Goal: Find specific fact: Find specific fact

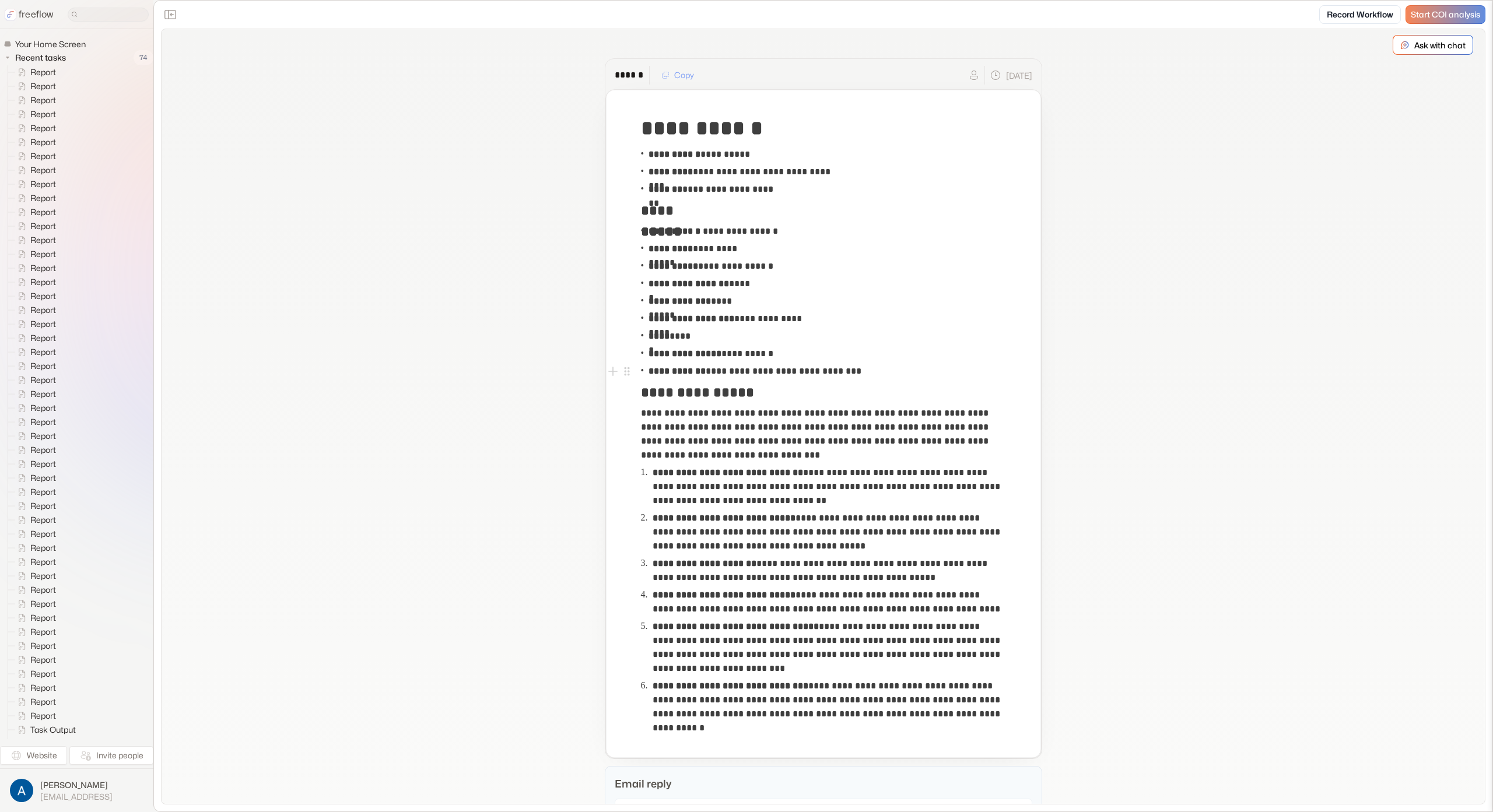
drag, startPoint x: 540, startPoint y: 370, endPoint x: 541, endPoint y: 377, distance: 7.1
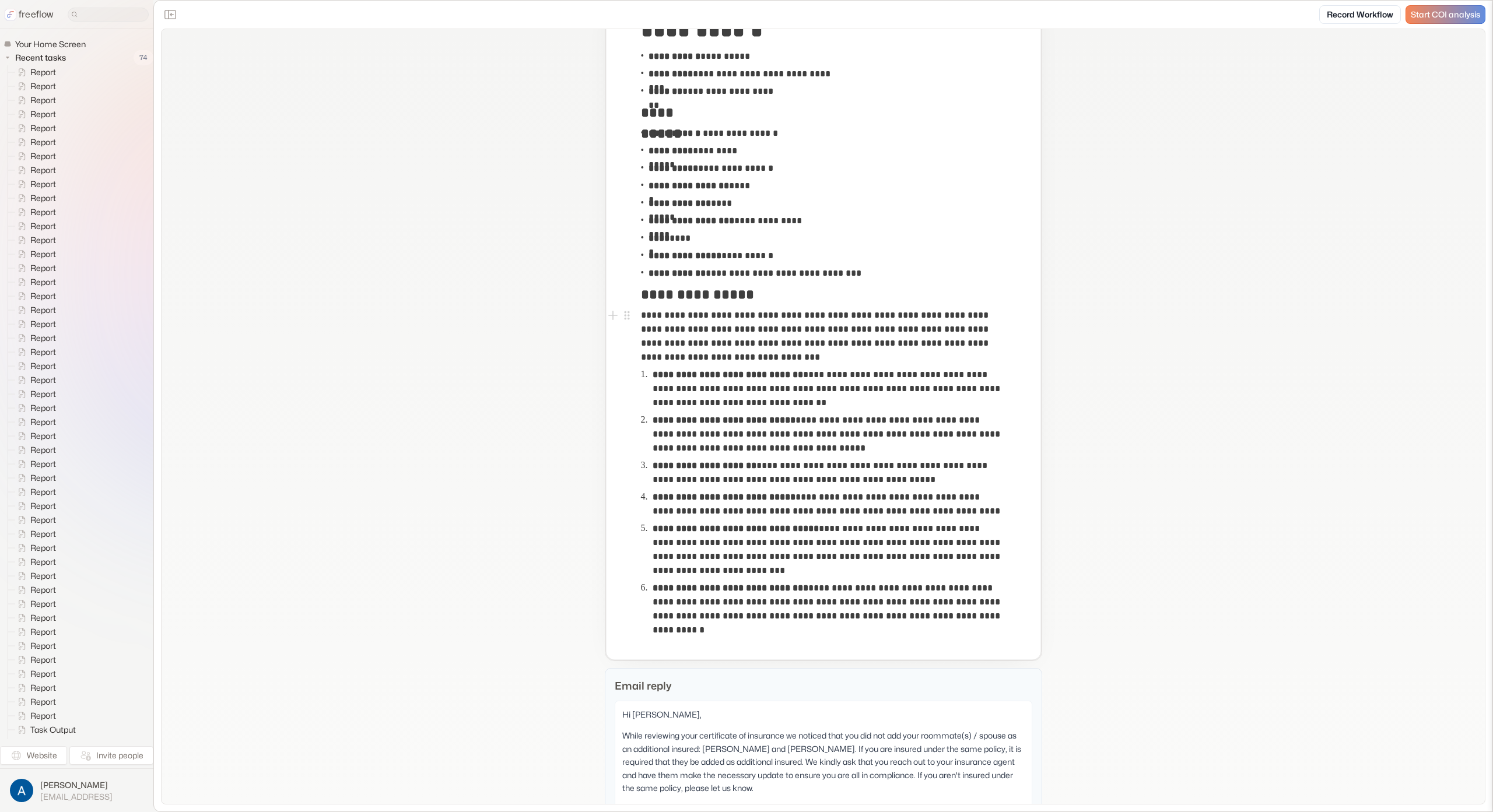
scroll to position [231, 0]
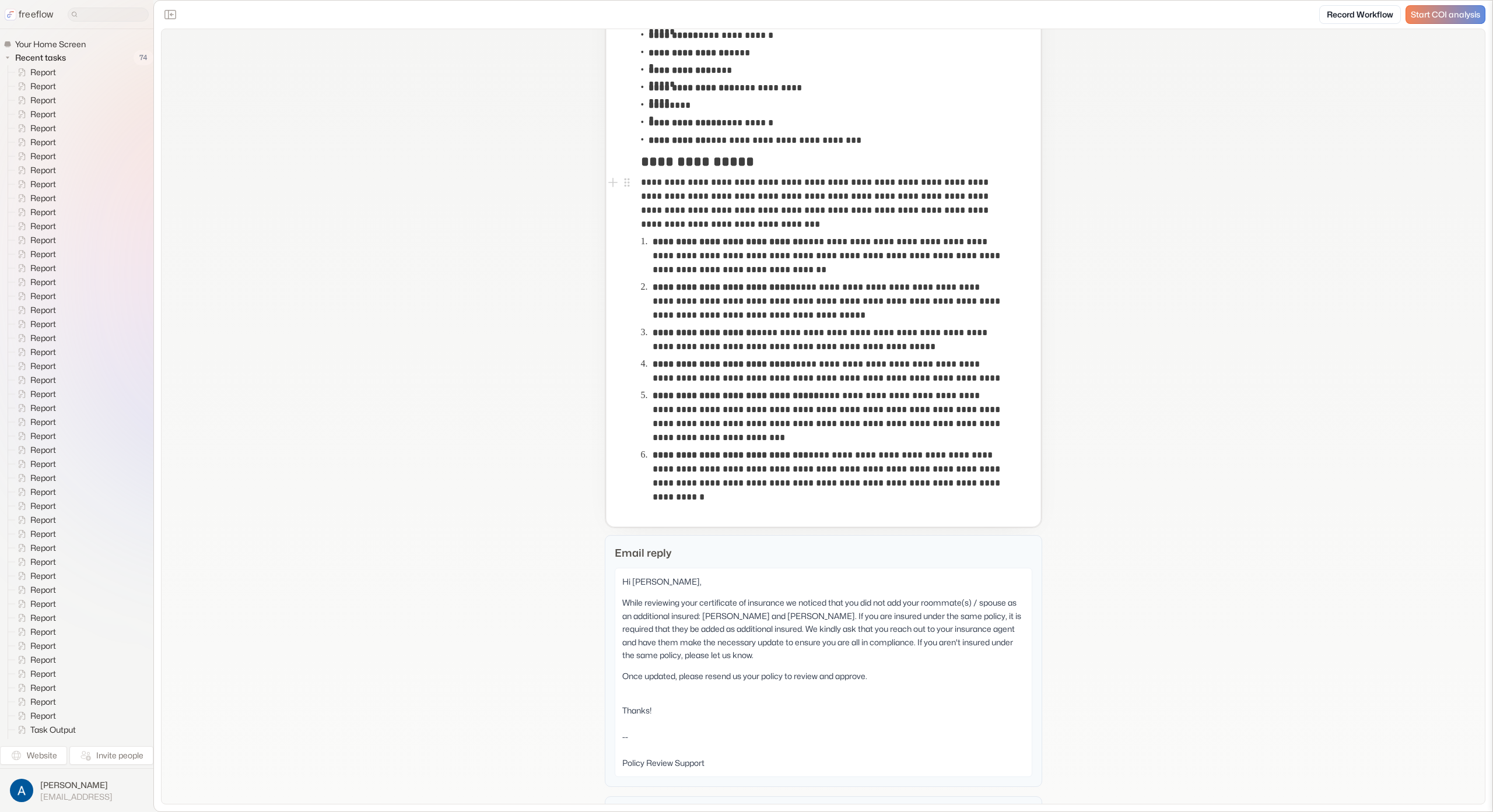
click at [795, 194] on p "**********" at bounding box center [823, 204] width 365 height 56
drag, startPoint x: 499, startPoint y: 200, endPoint x: 624, endPoint y: 3, distance: 233.3
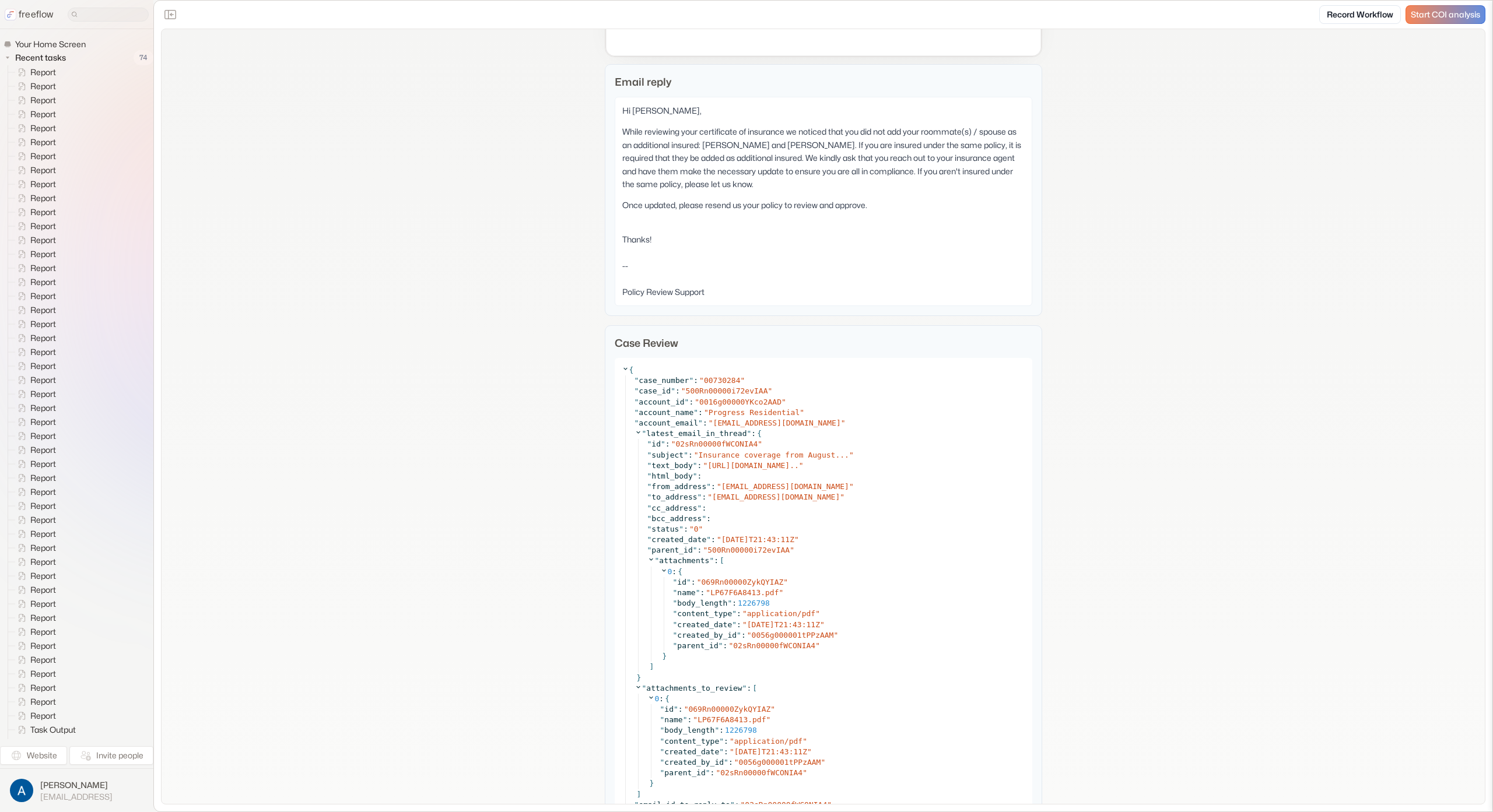
scroll to position [345, 0]
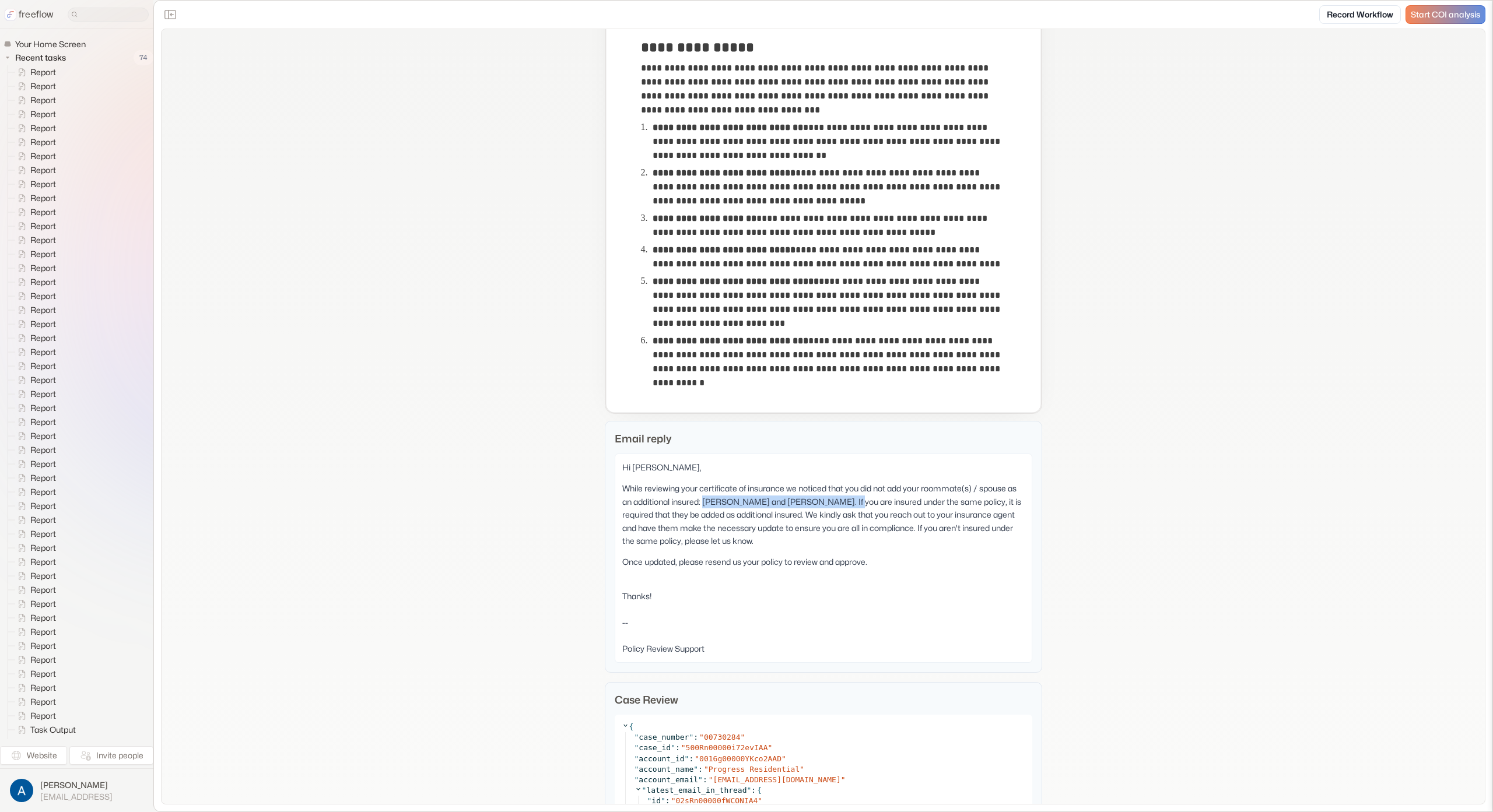
drag, startPoint x: 701, startPoint y: 502, endPoint x: 840, endPoint y: 509, distance: 139.2
click at [844, 499] on p "While reviewing your certificate of insurance we noticed that you did not add y…" at bounding box center [823, 514] width 403 height 65
drag, startPoint x: 554, startPoint y: 113, endPoint x: 560, endPoint y: 452, distance: 339.1
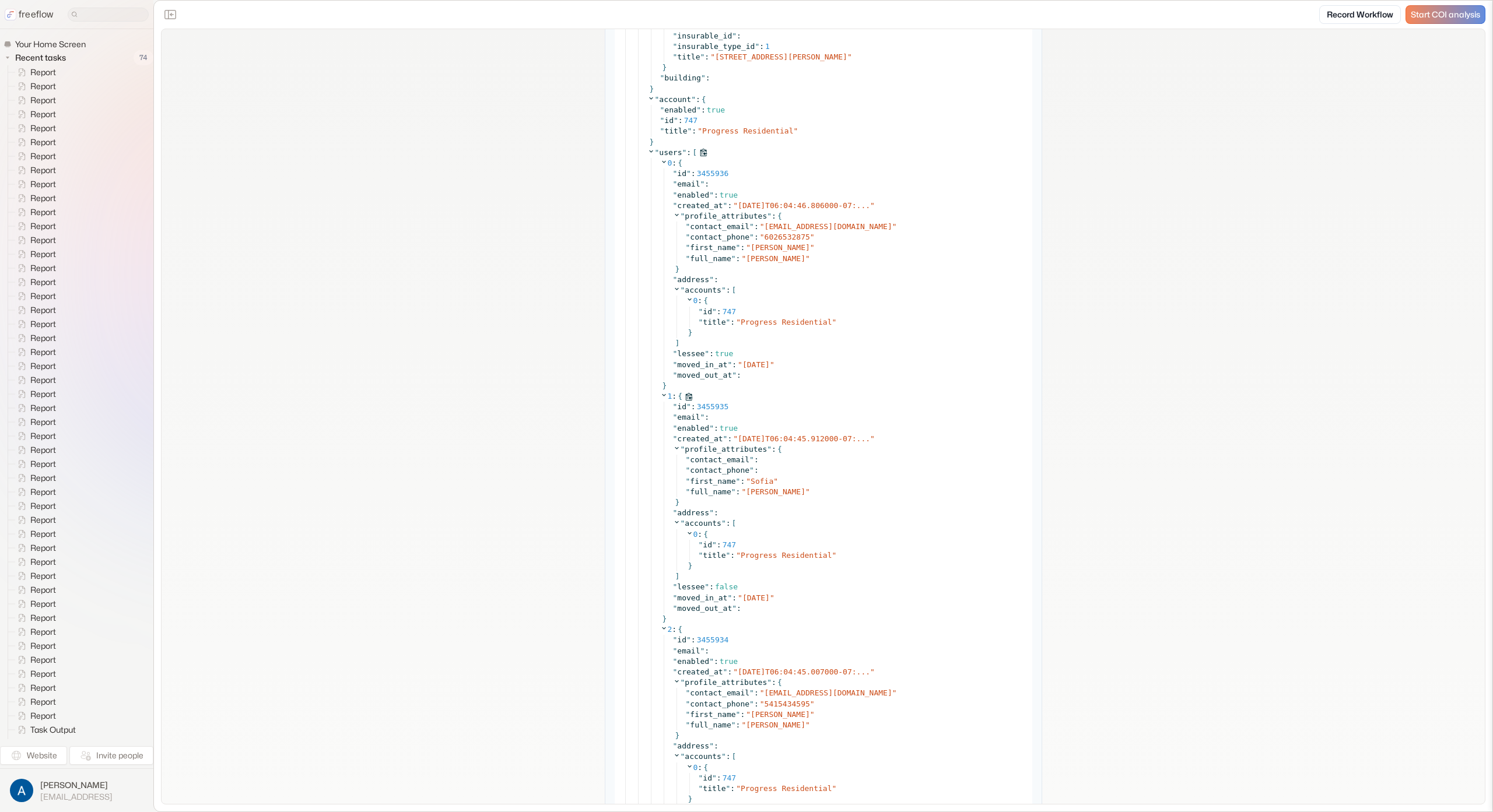
scroll to position [3622, 0]
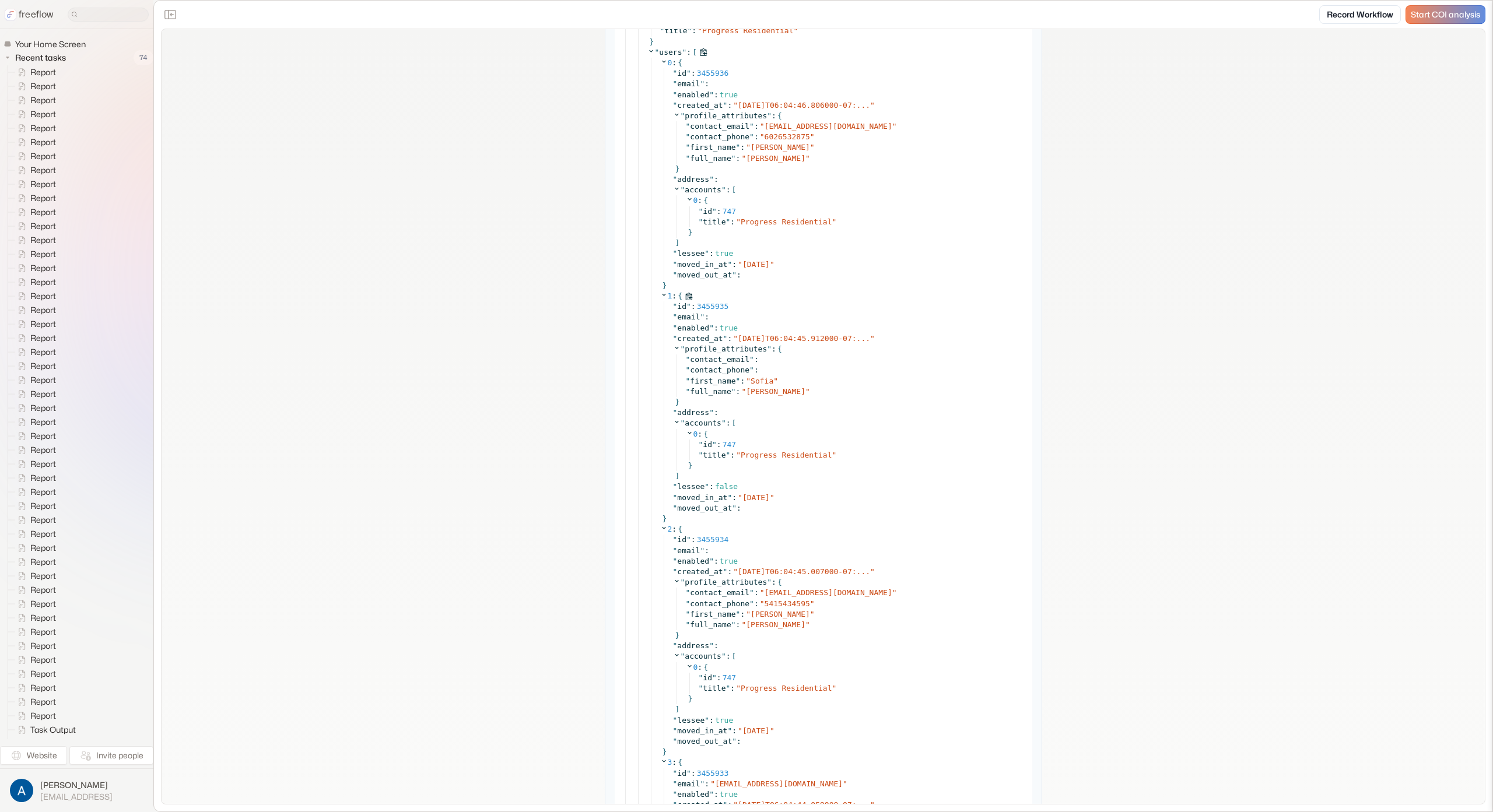
click at [662, 295] on icon at bounding box center [663, 295] width 4 height 2
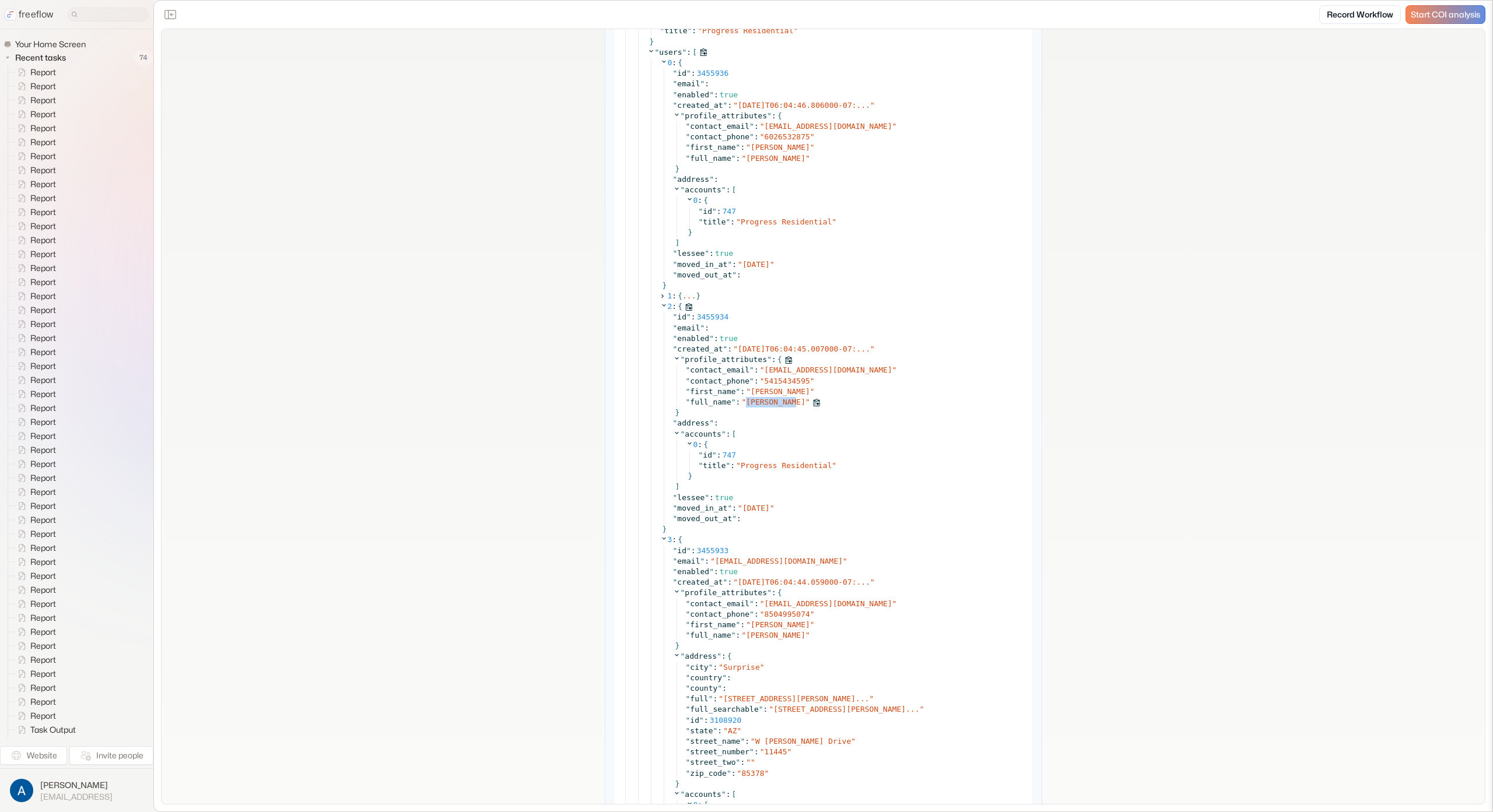
drag, startPoint x: 743, startPoint y: 403, endPoint x: 821, endPoint y: 407, distance: 78.1
click at [793, 404] on div "" full_name " : " Joe Aguilar "" at bounding box center [856, 403] width 340 height 11
copy span "[PERSON_NAME]"
drag, startPoint x: 742, startPoint y: 158, endPoint x: 806, endPoint y: 159, distance: 64.0
click at [806, 159] on div "" full_name " : " Andrew Aguilar "" at bounding box center [856, 158] width 340 height 11
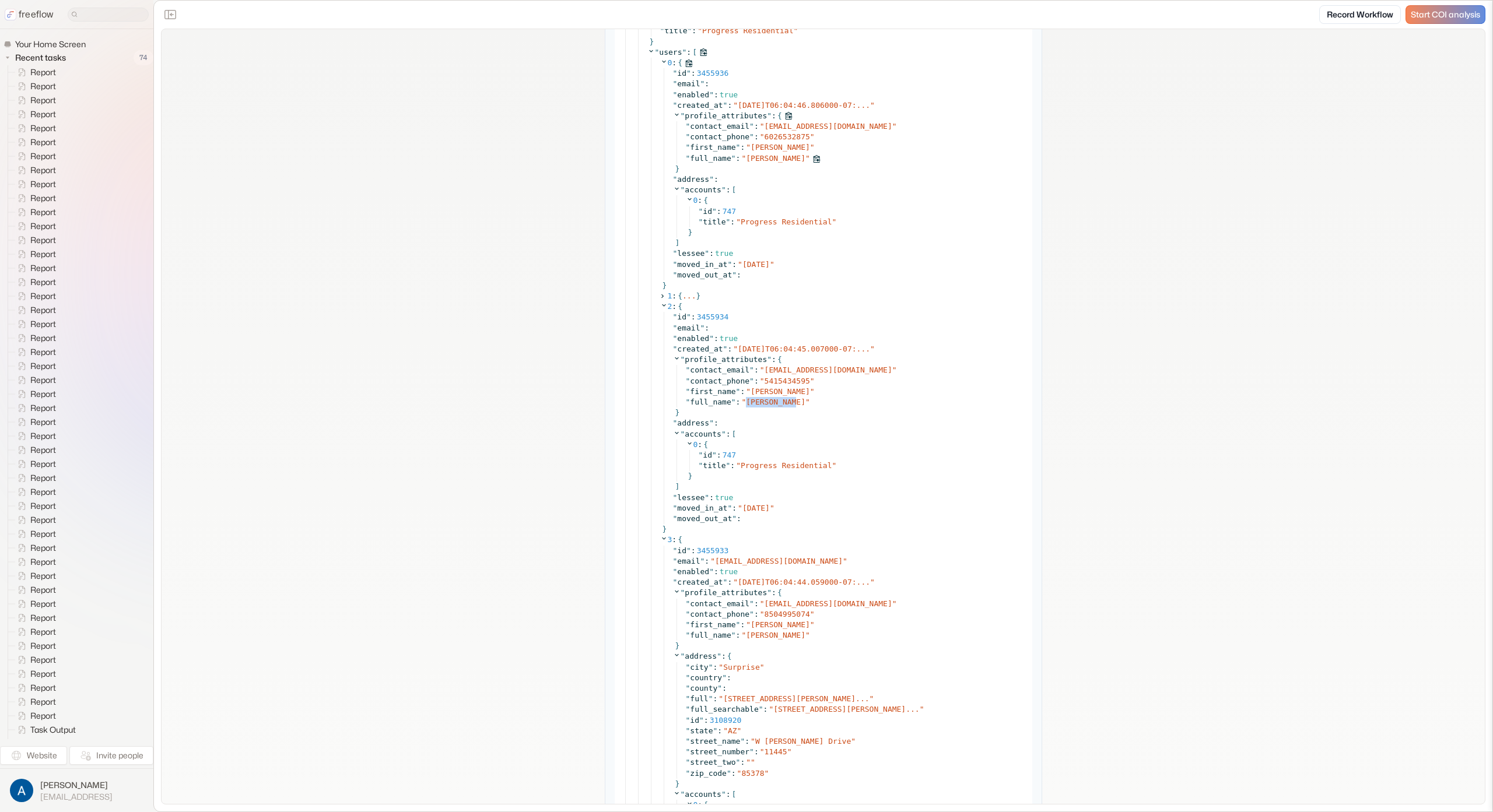
copy span "[PERSON_NAME]"
click at [661, 303] on icon at bounding box center [664, 305] width 8 height 8
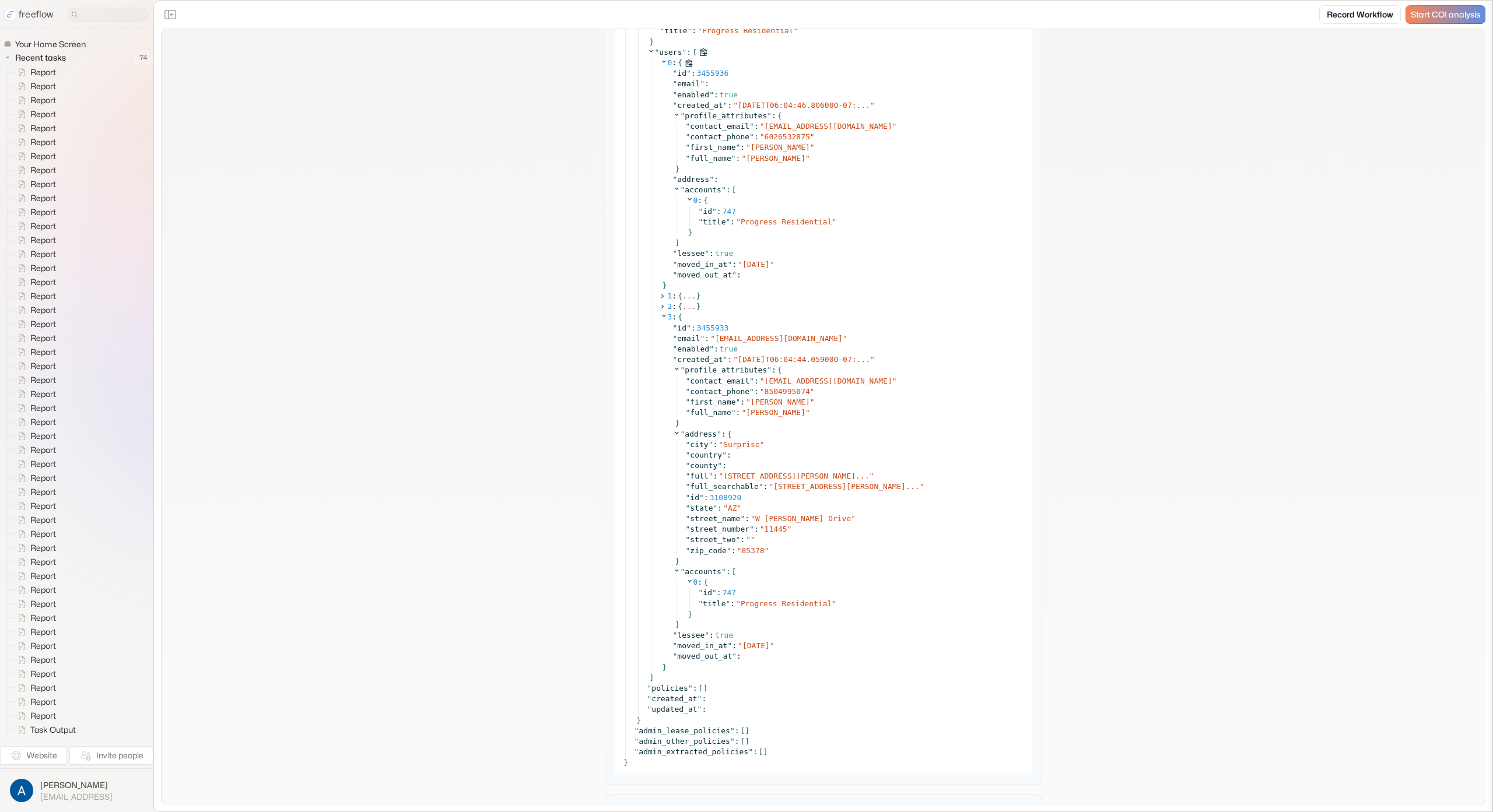
click at [660, 61] on icon at bounding box center [664, 62] width 8 height 8
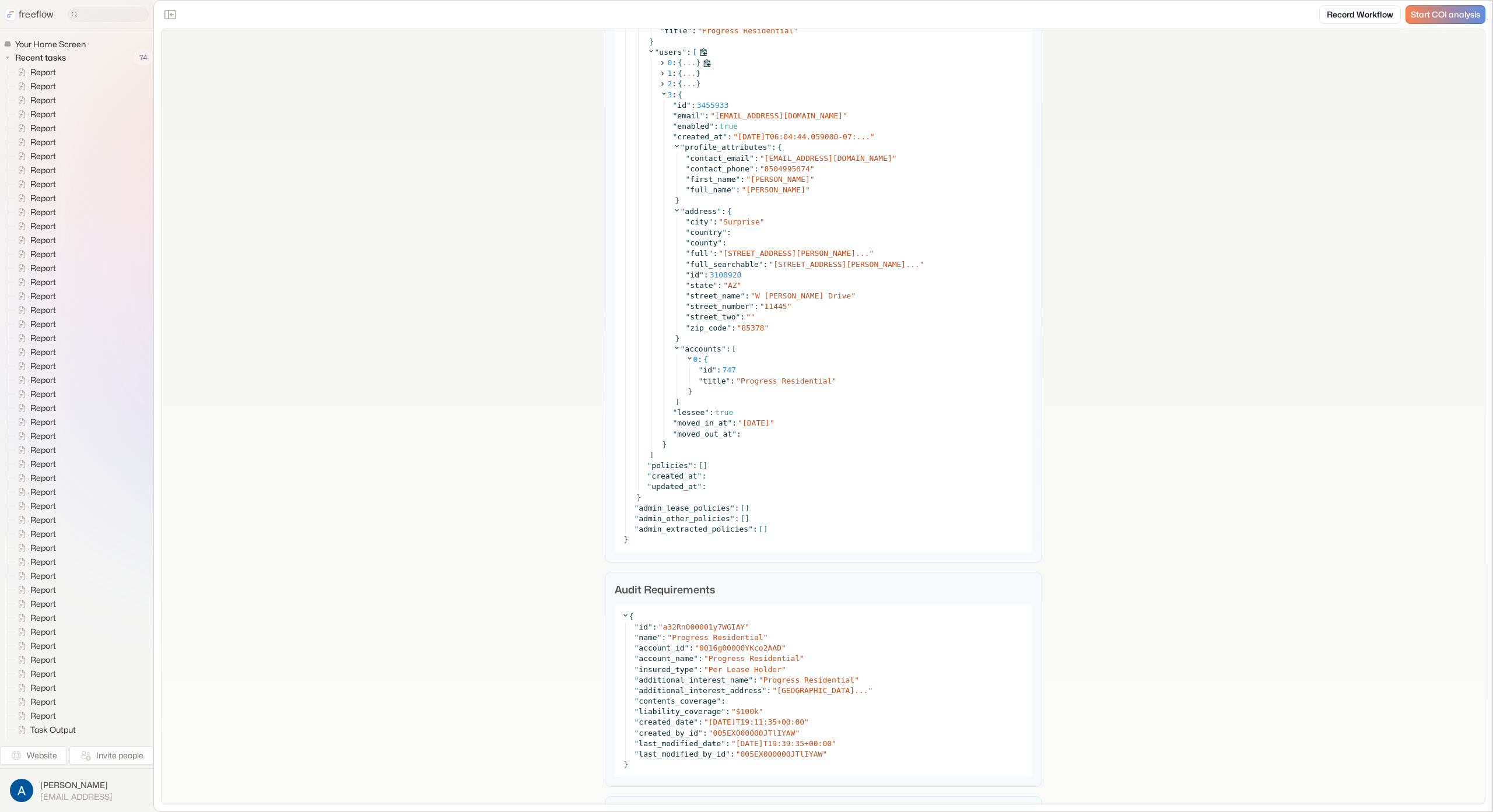
click at [659, 61] on icon at bounding box center [662, 63] width 8 height 8
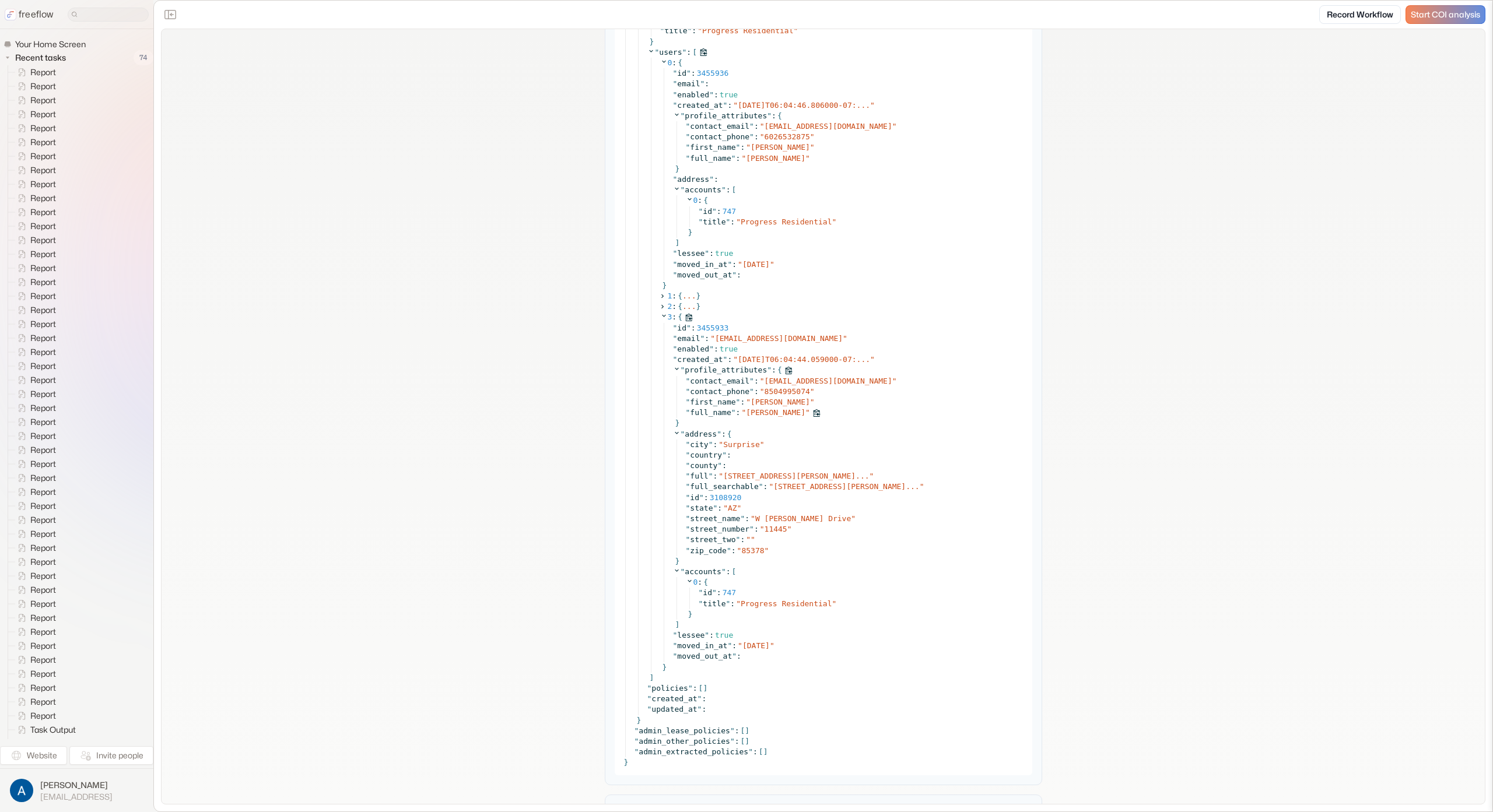
drag, startPoint x: 742, startPoint y: 415, endPoint x: 839, endPoint y: 416, distance: 97.0
click at [839, 416] on div "" full_name " : " Andrew Joseph Aguilar "" at bounding box center [856, 412] width 340 height 11
copy span "[PERSON_NAME]"
click at [792, 126] on span "[EMAIL_ADDRESS][DOMAIN_NAME]" at bounding box center [828, 126] width 128 height 8
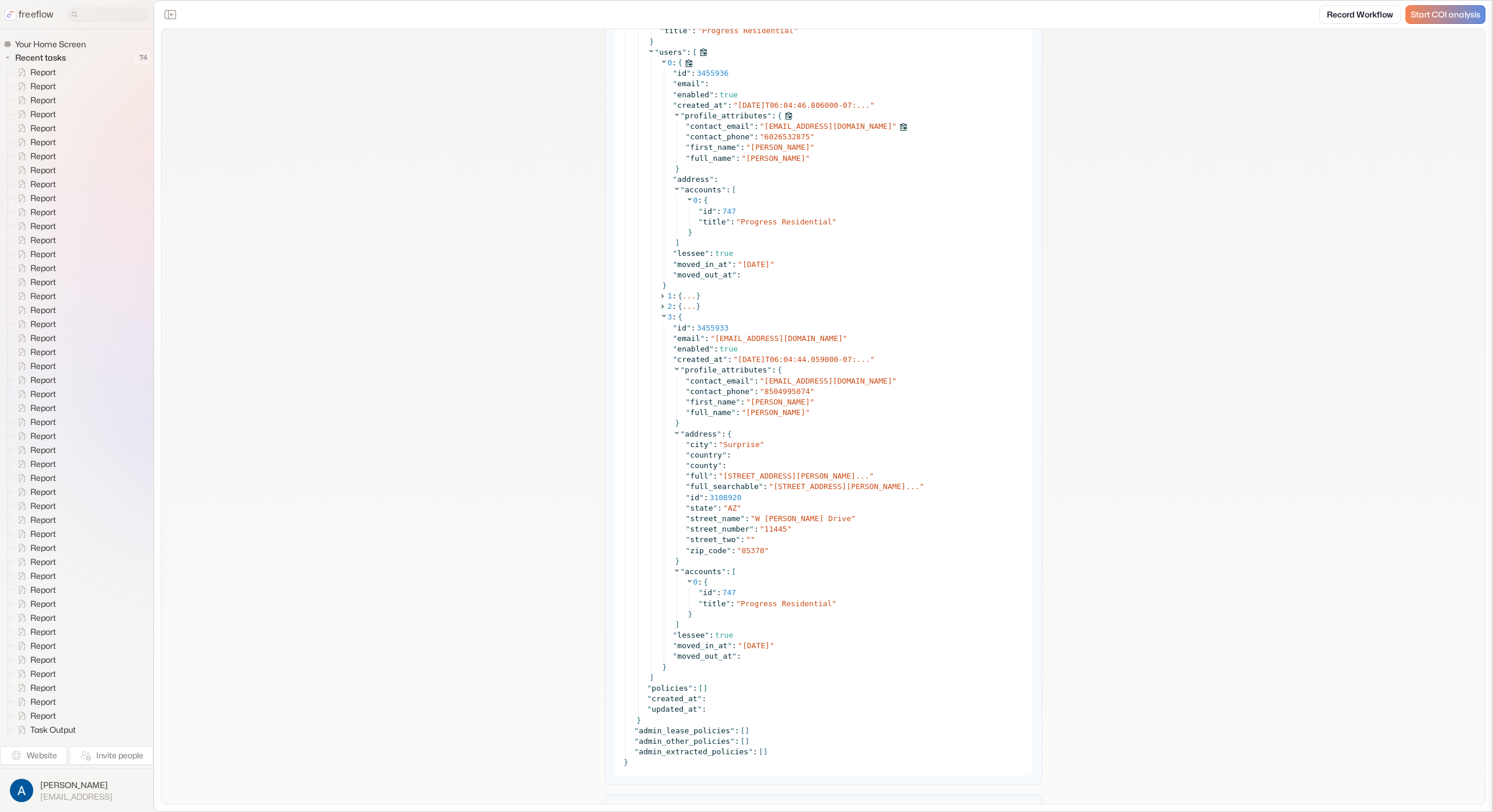
click at [900, 128] on icon at bounding box center [904, 127] width 8 height 8
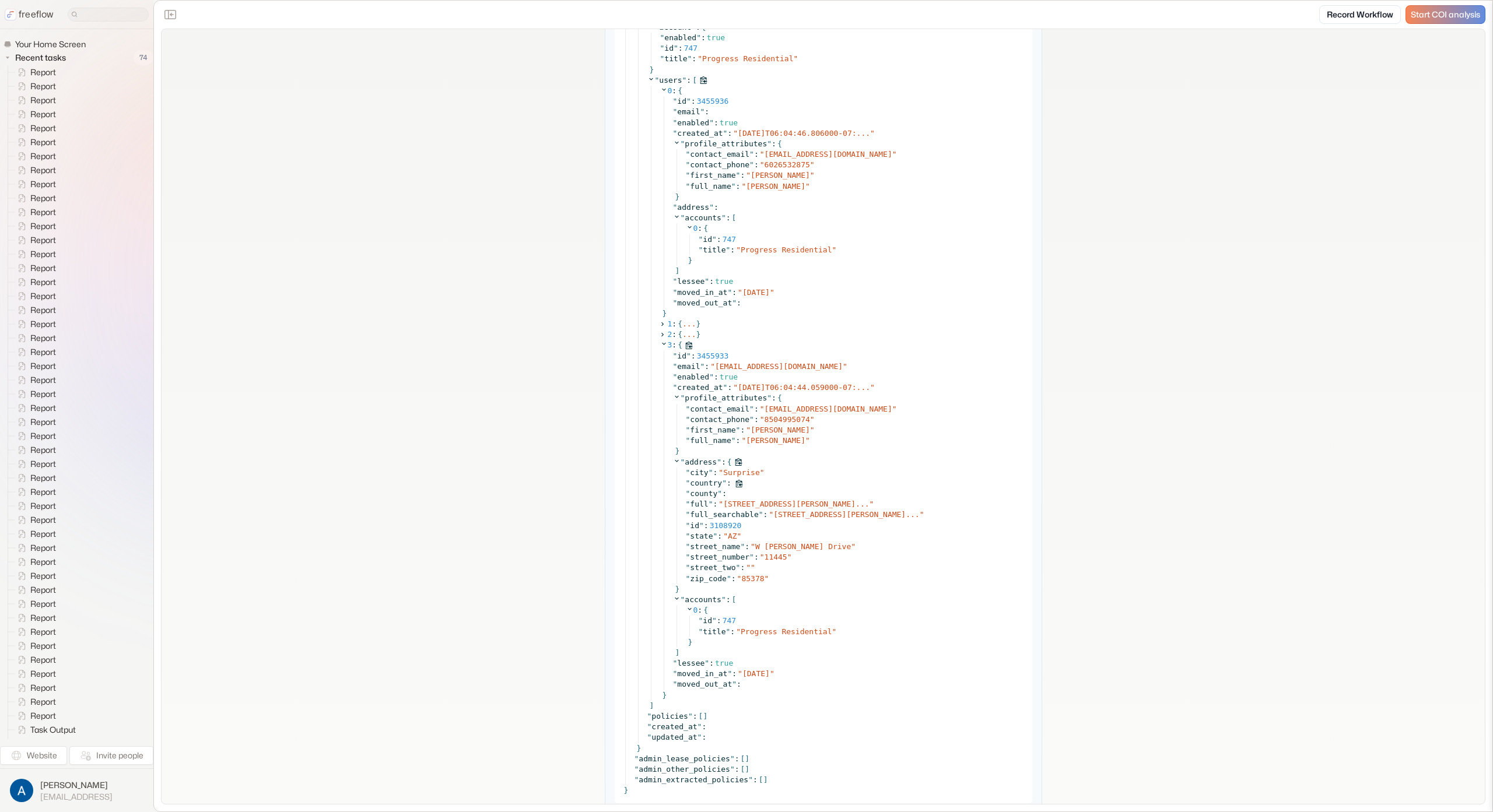
scroll to position [3593, 0]
click at [900, 410] on icon at bounding box center [903, 410] width 7 height 8
click at [660, 342] on icon at bounding box center [664, 344] width 8 height 8
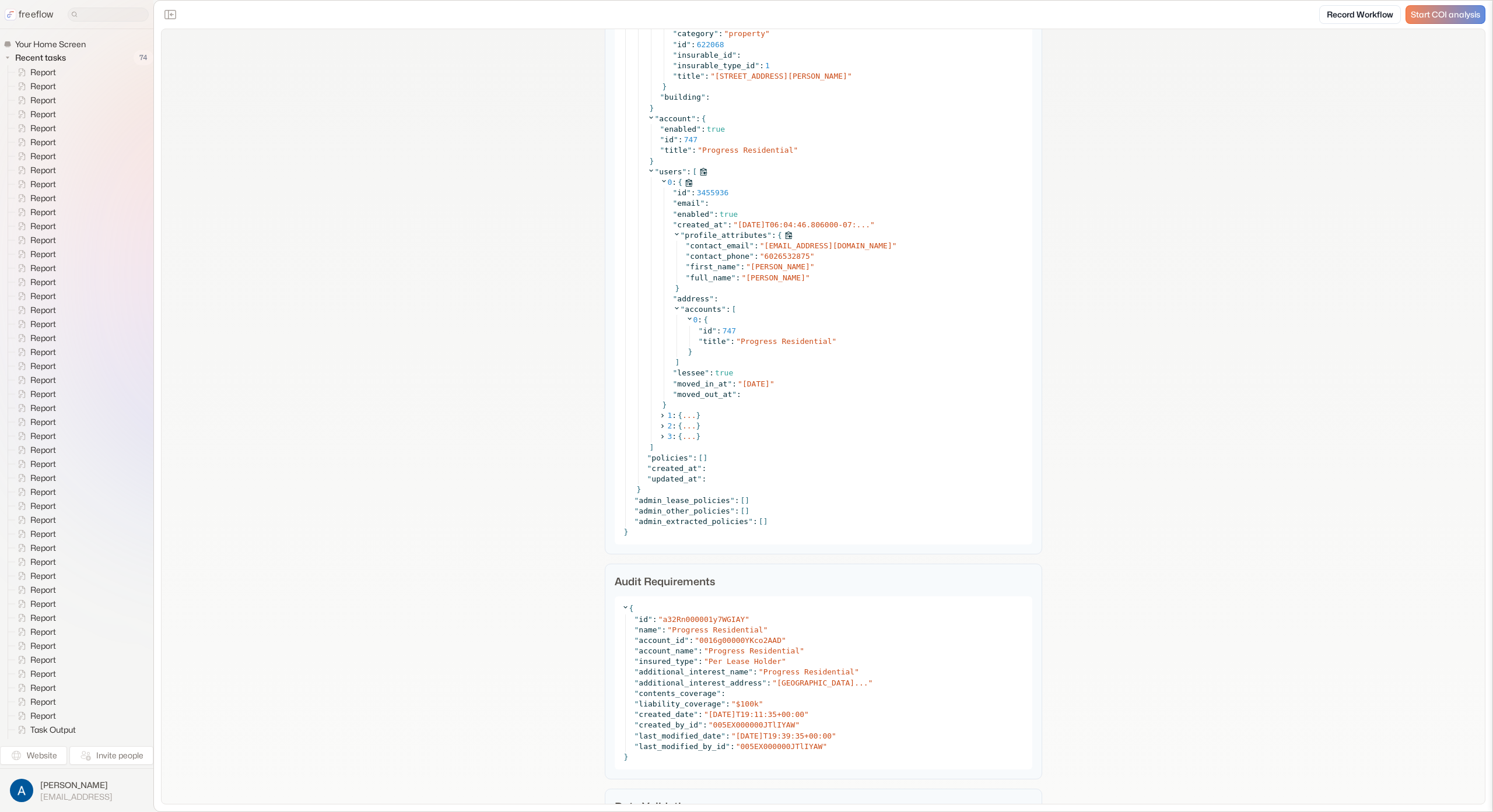
scroll to position [3434, 0]
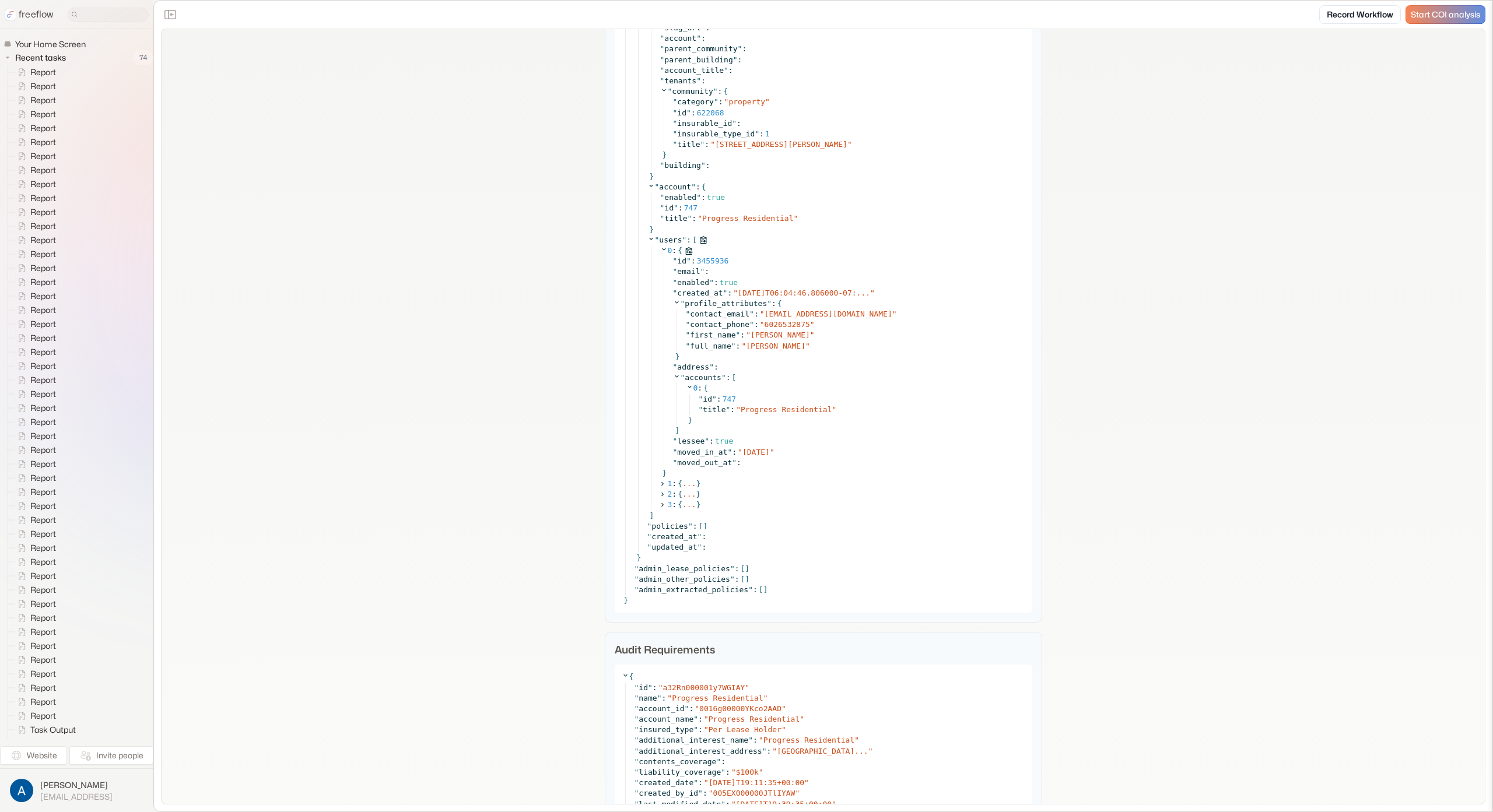
click at [660, 250] on icon at bounding box center [664, 249] width 8 height 8
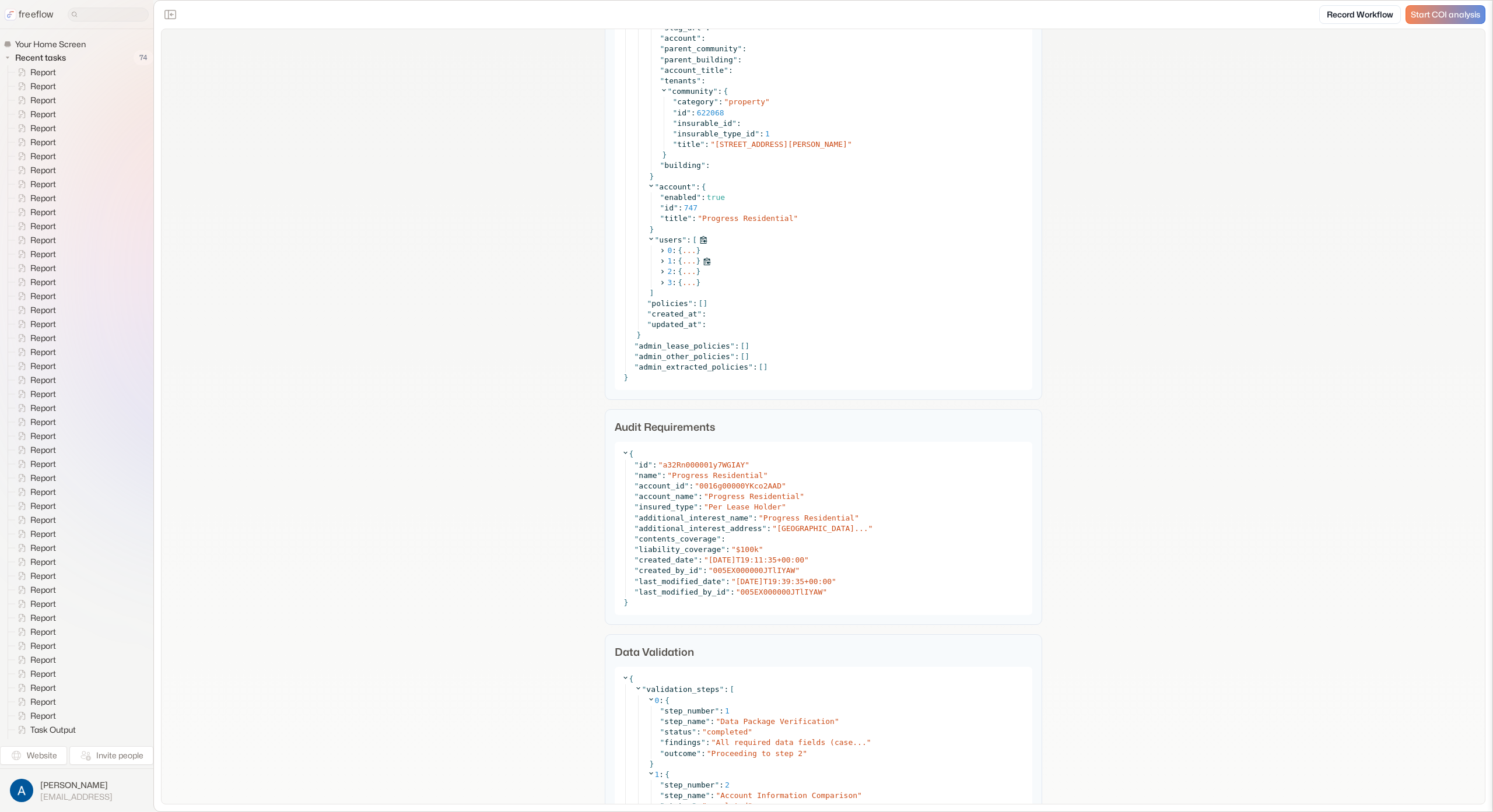
click at [659, 260] on icon at bounding box center [662, 262] width 8 height 8
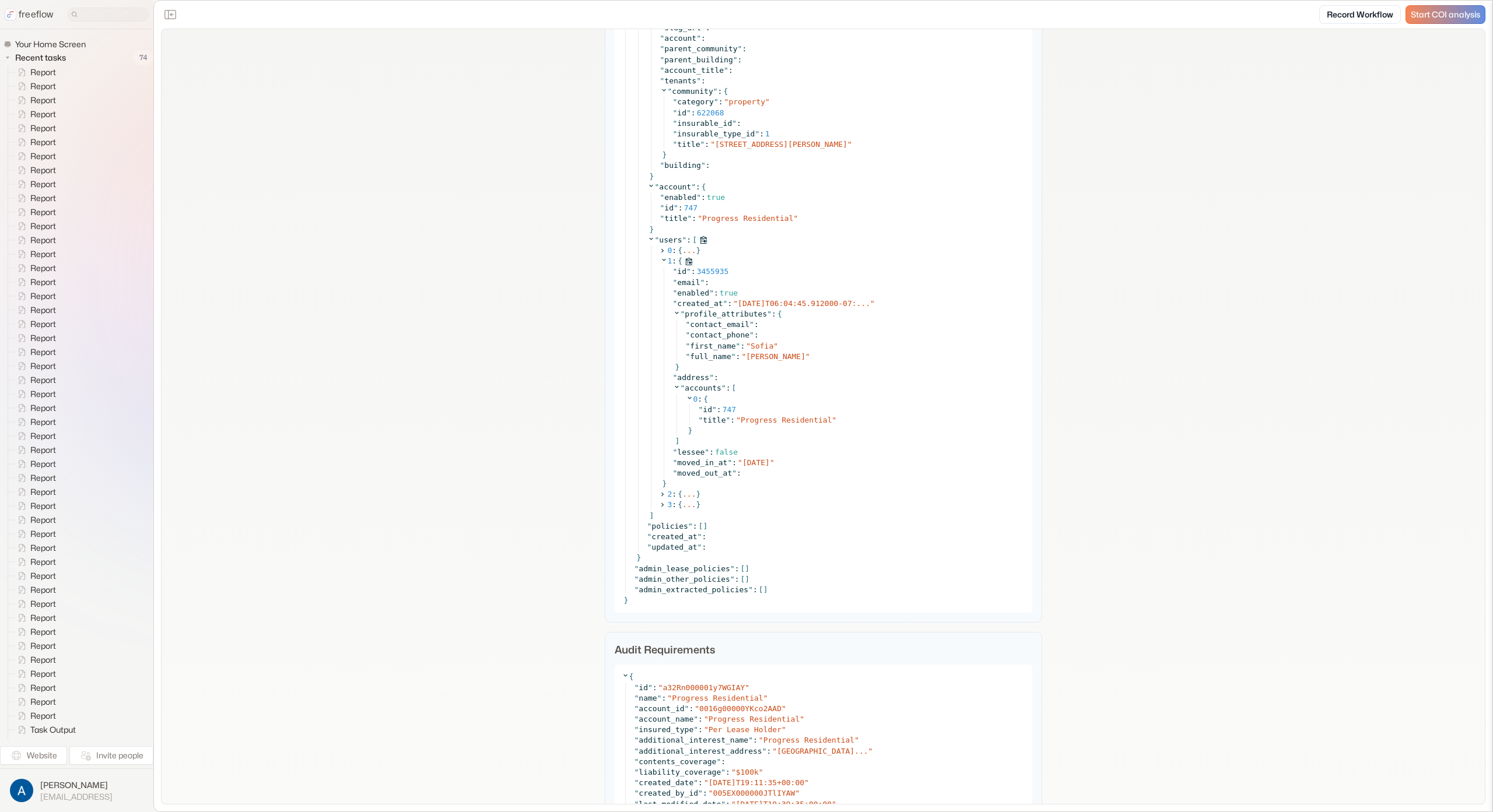
click at [660, 259] on icon at bounding box center [664, 260] width 8 height 8
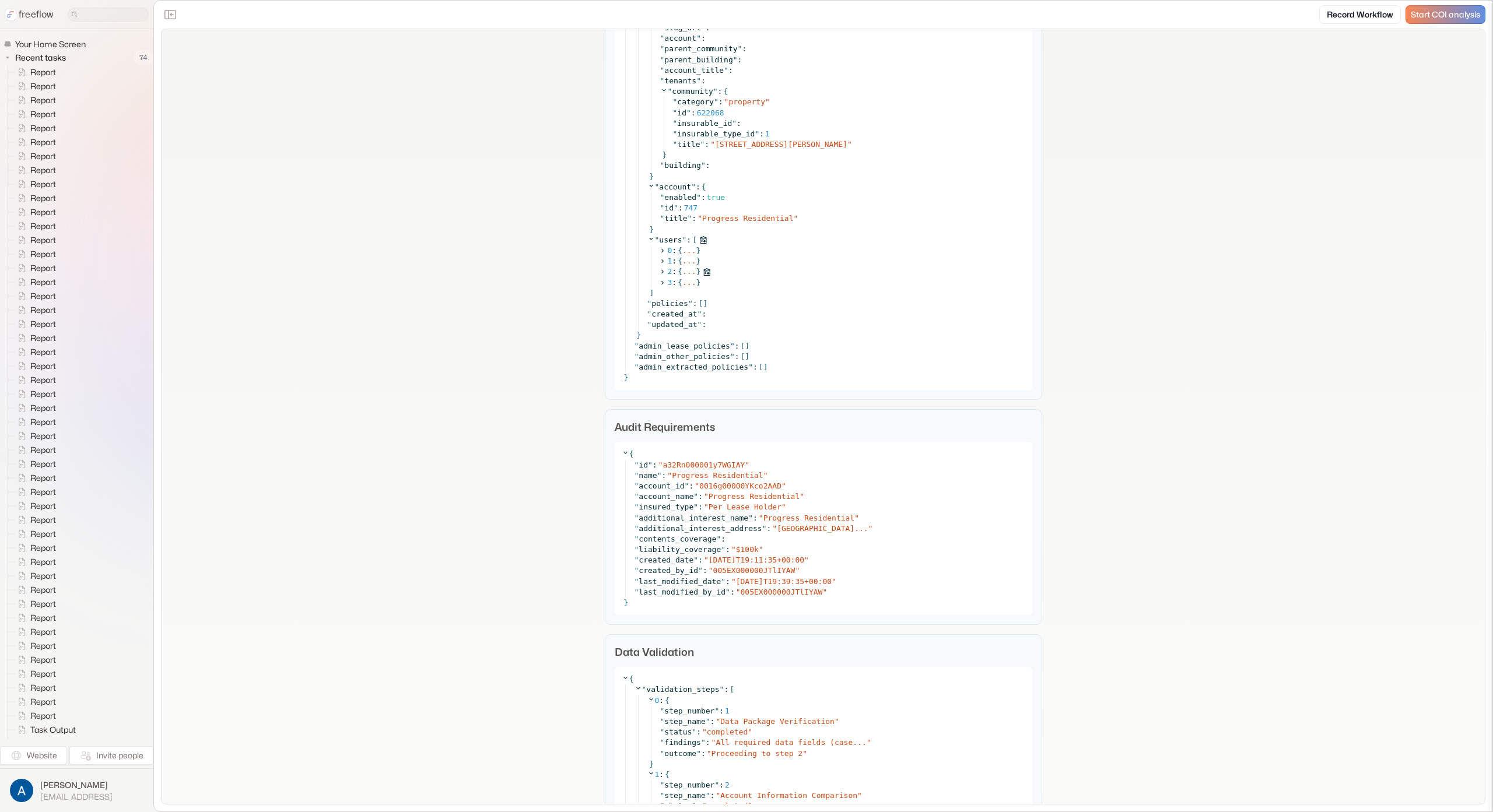
click at [659, 270] on icon at bounding box center [662, 272] width 8 height 8
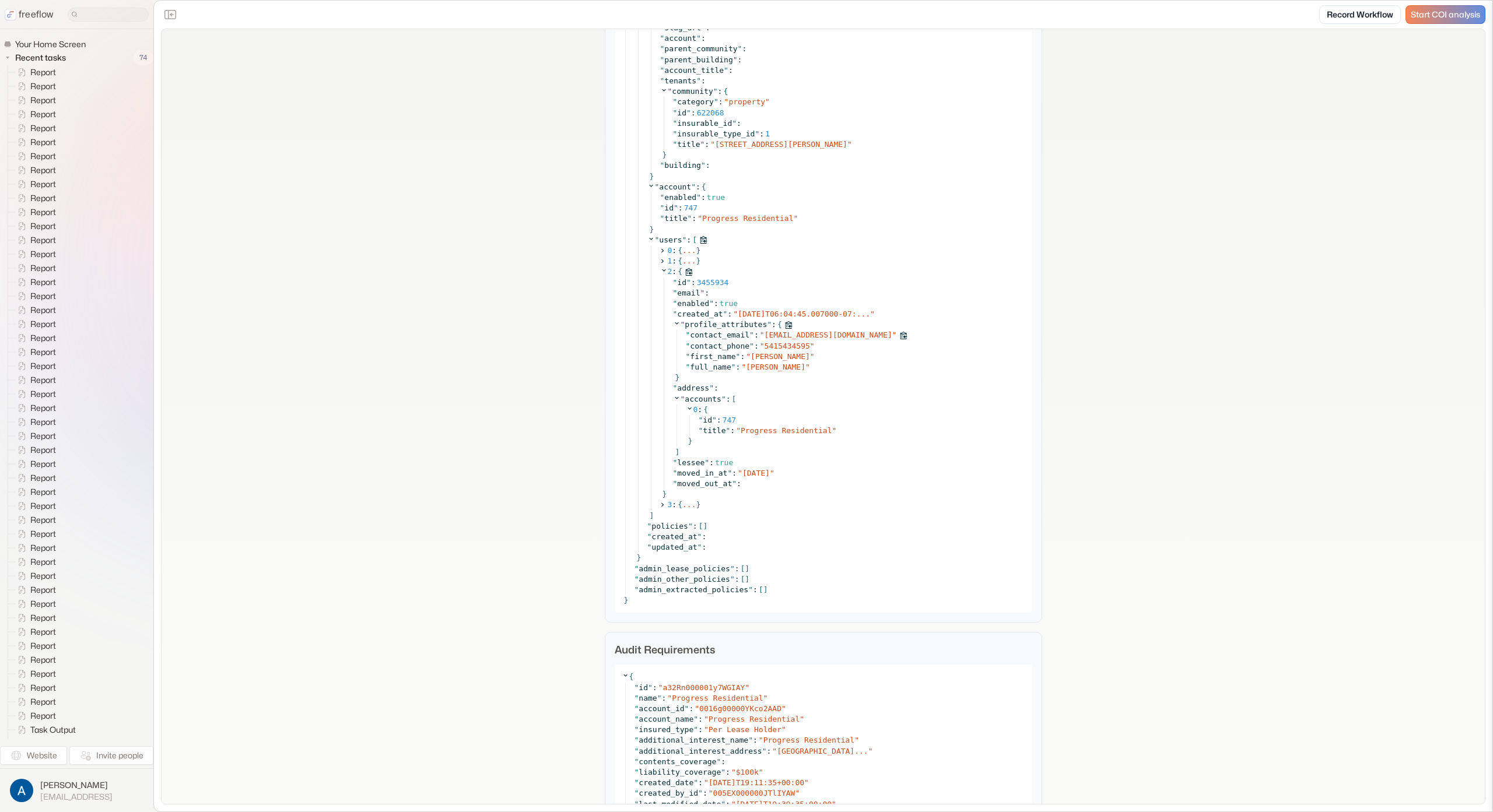
click at [900, 333] on icon at bounding box center [903, 336] width 7 height 8
click at [660, 270] on icon at bounding box center [664, 270] width 8 height 8
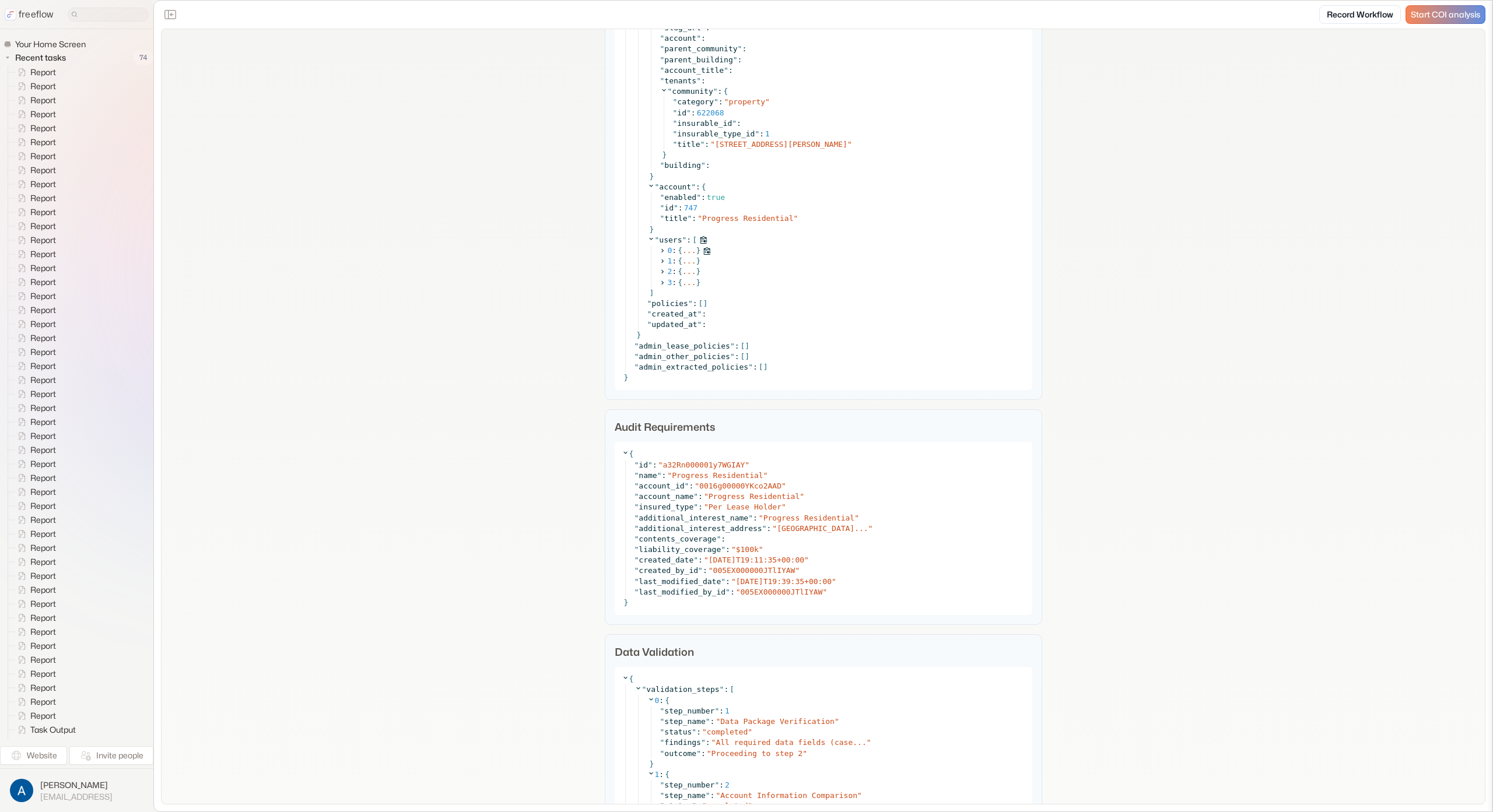
click at [662, 251] on icon at bounding box center [662, 250] width 2 height 4
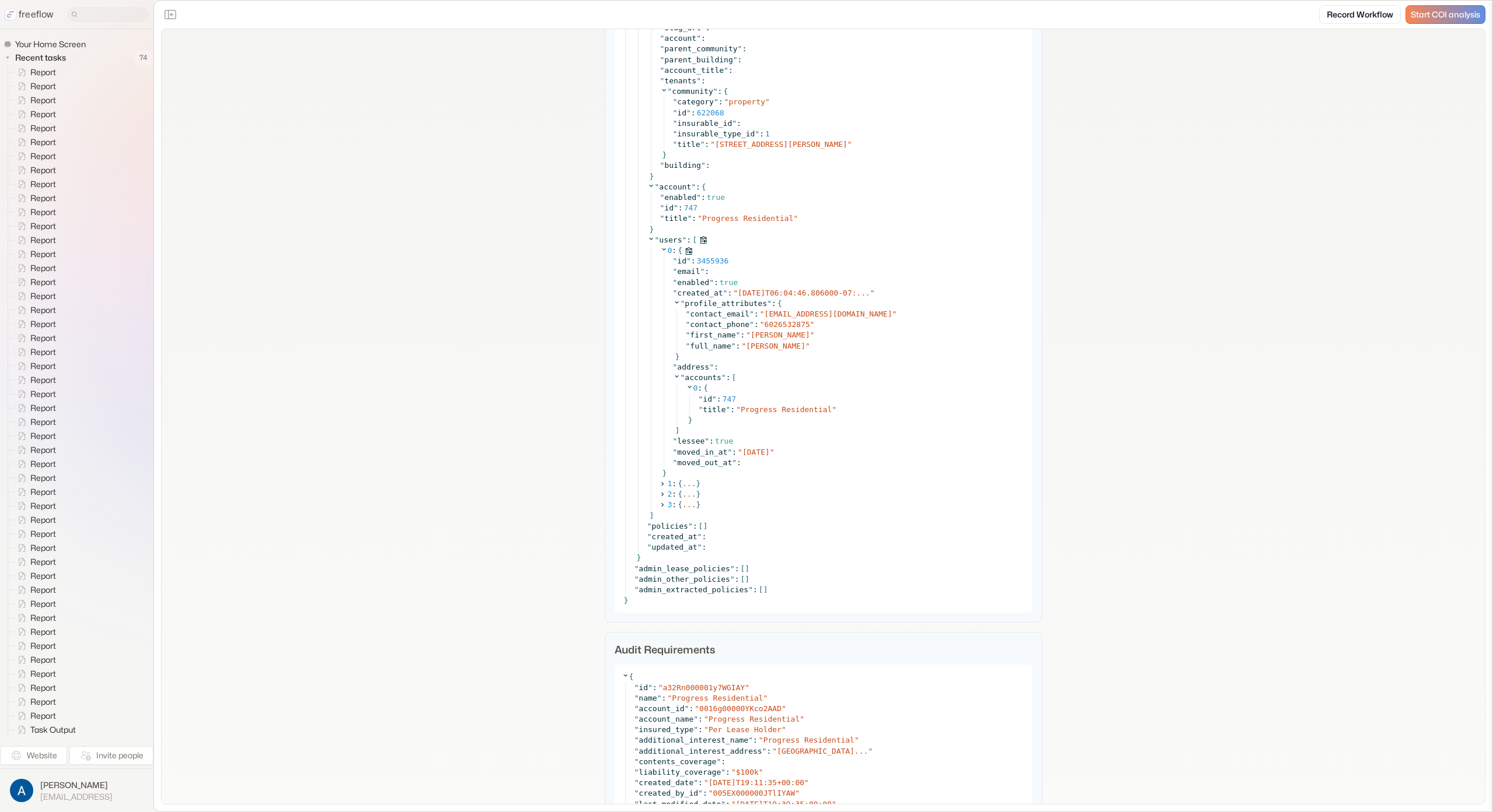
click at [660, 251] on icon at bounding box center [664, 249] width 8 height 8
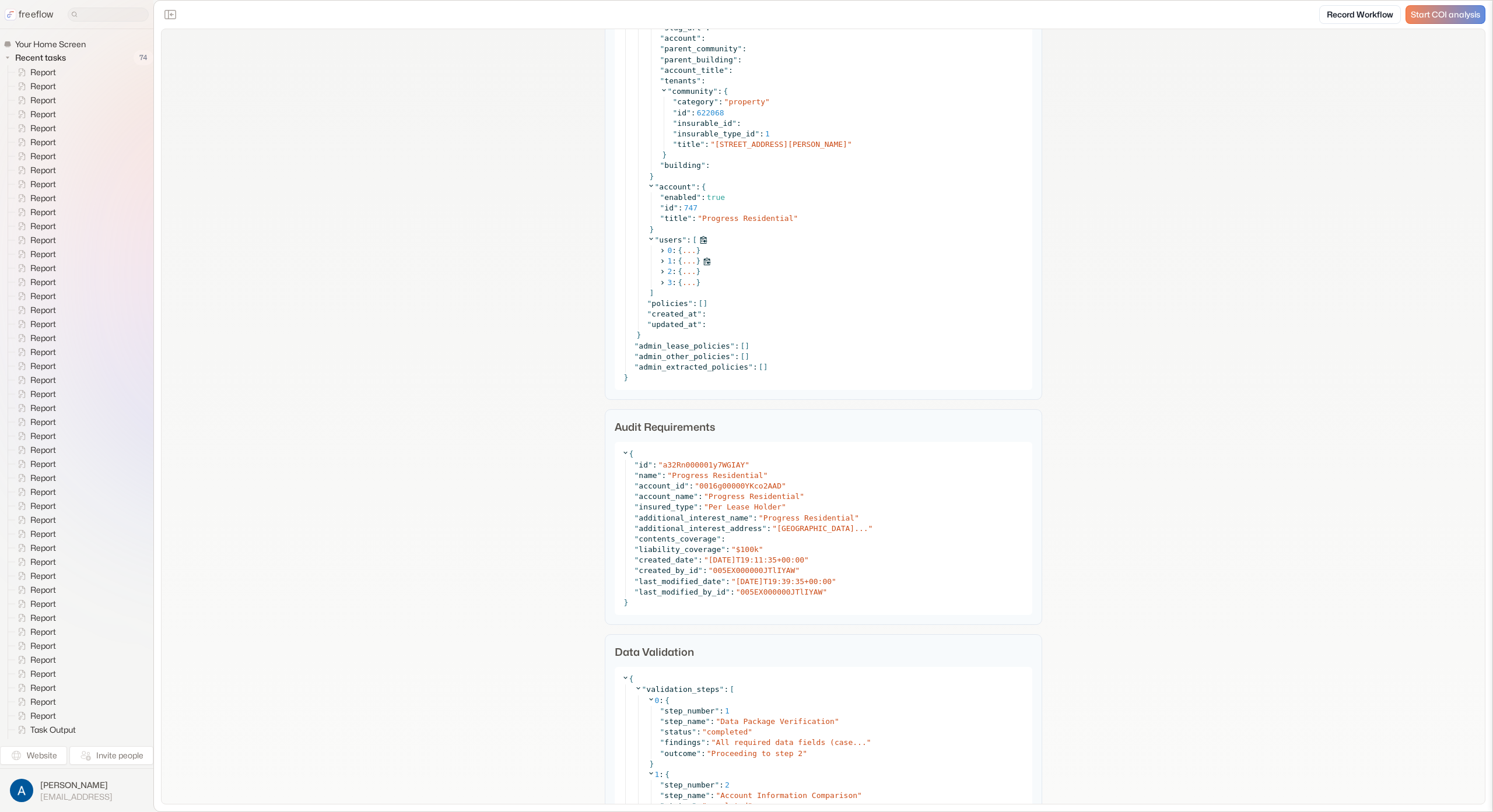
click at [659, 260] on icon at bounding box center [662, 262] width 8 height 8
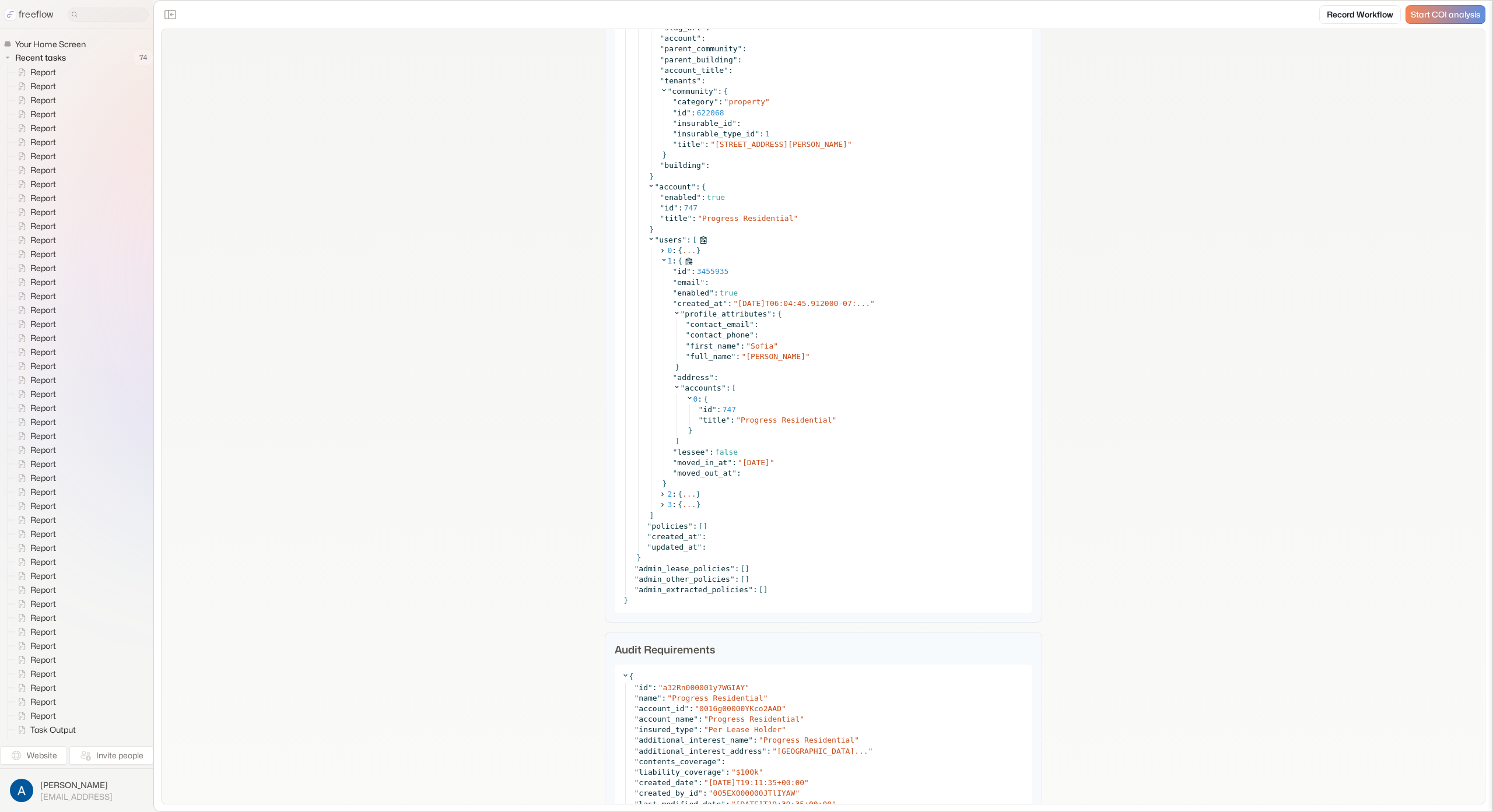
click at [660, 260] on icon at bounding box center [664, 260] width 8 height 8
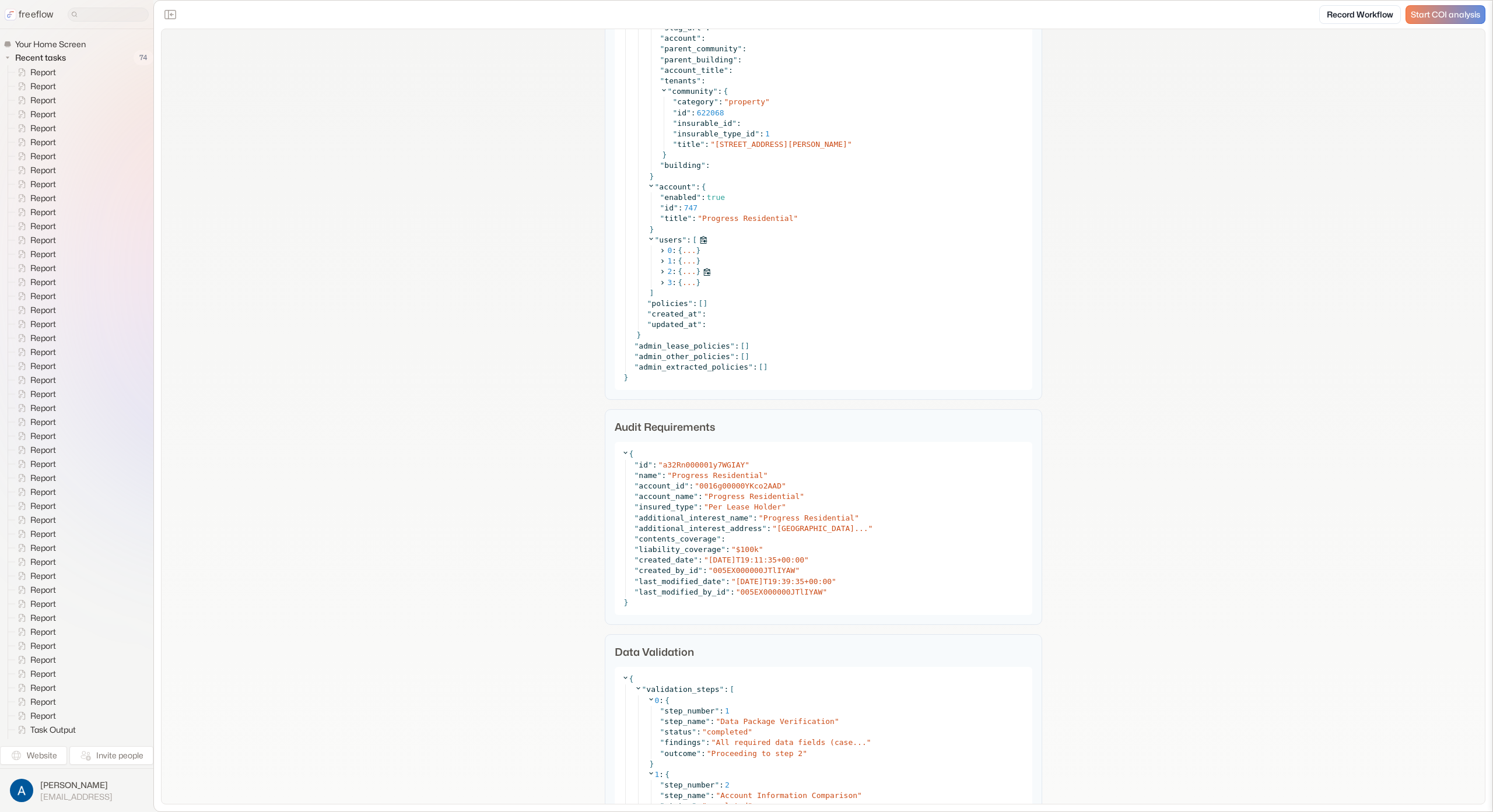
click at [659, 272] on icon at bounding box center [662, 272] width 8 height 8
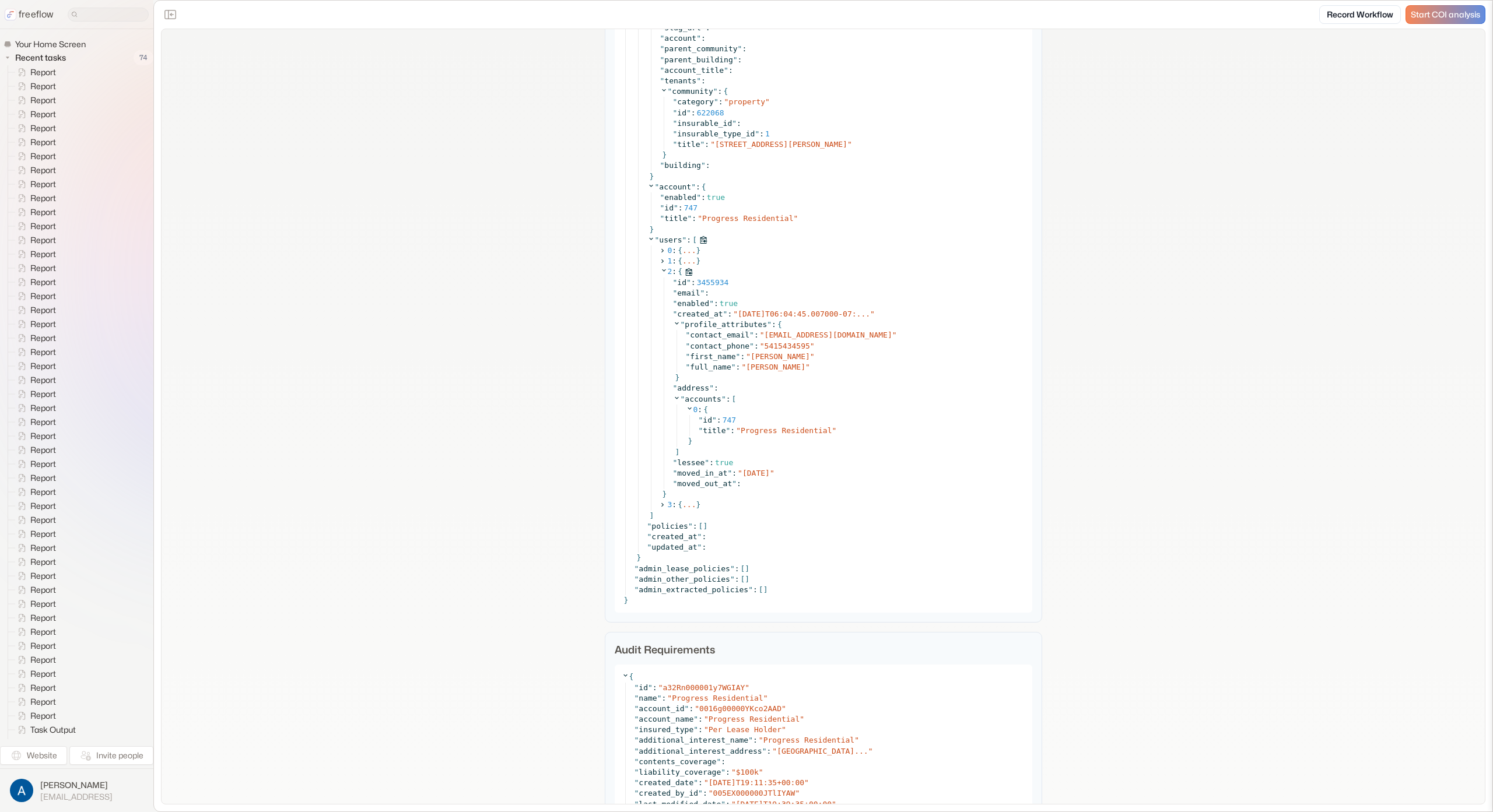
click at [660, 272] on icon at bounding box center [664, 270] width 8 height 8
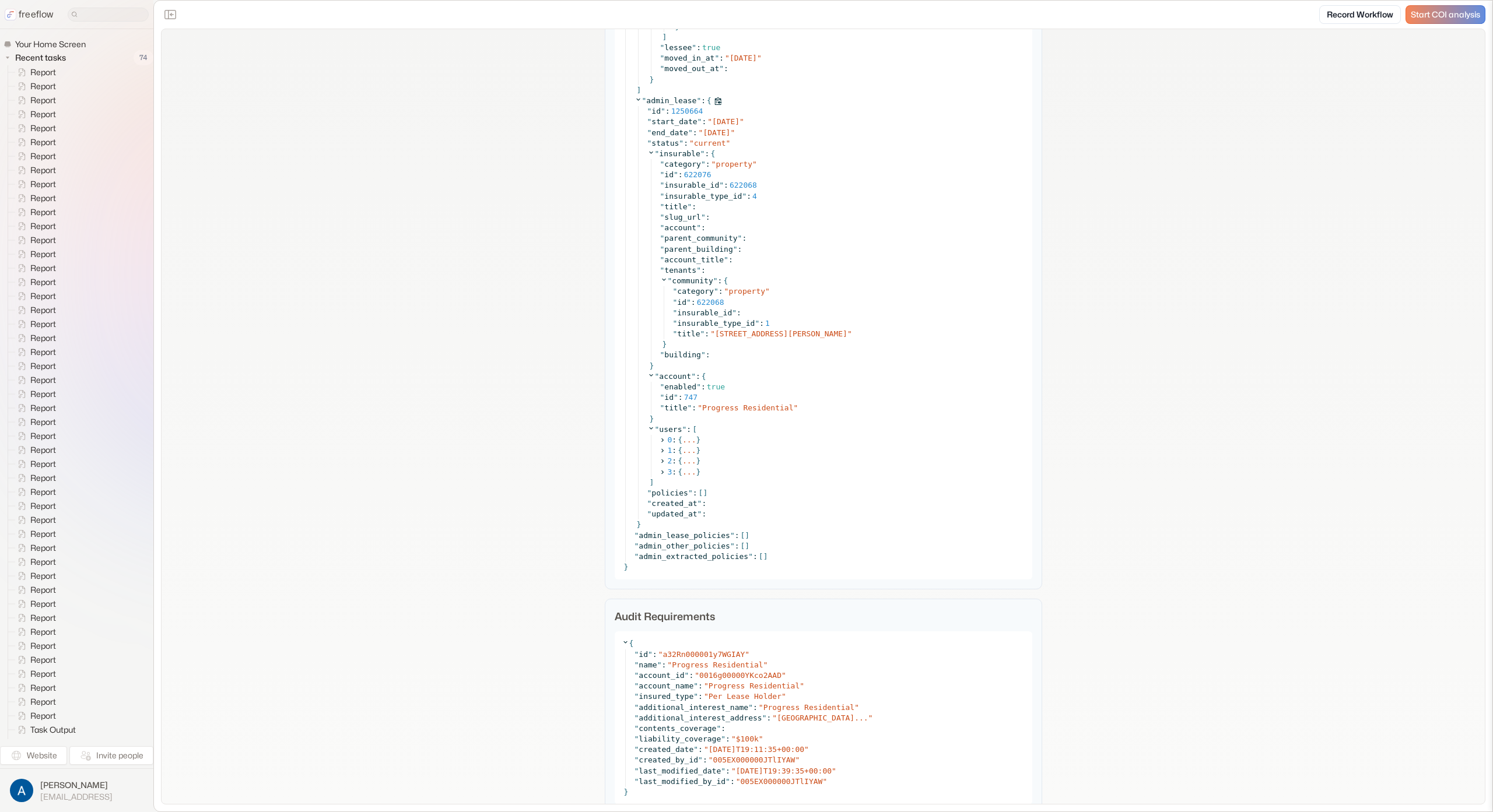
scroll to position [3239, 0]
click at [659, 447] on icon at bounding box center [662, 446] width 8 height 8
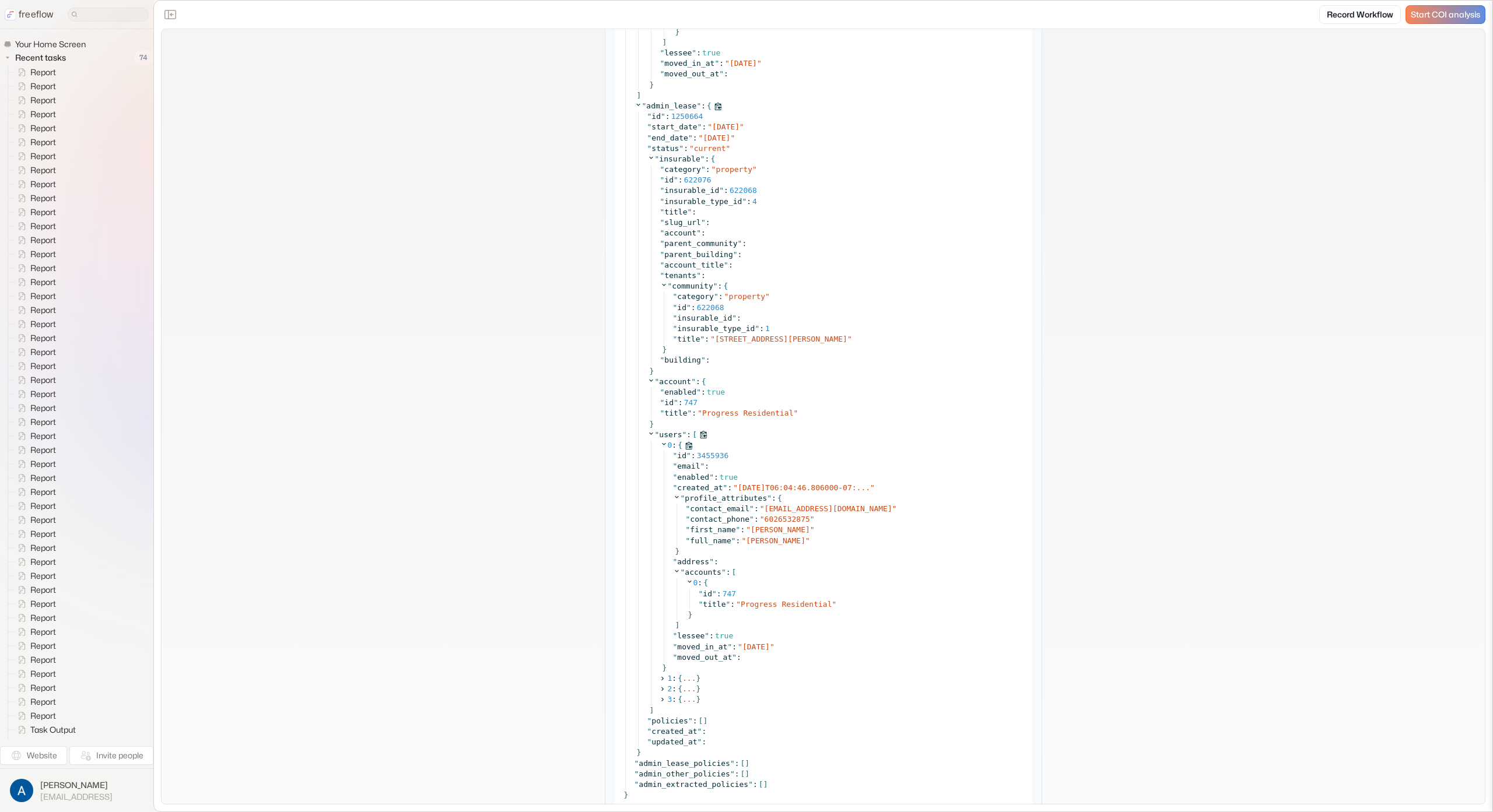
click at [660, 444] on icon at bounding box center [664, 444] width 8 height 8
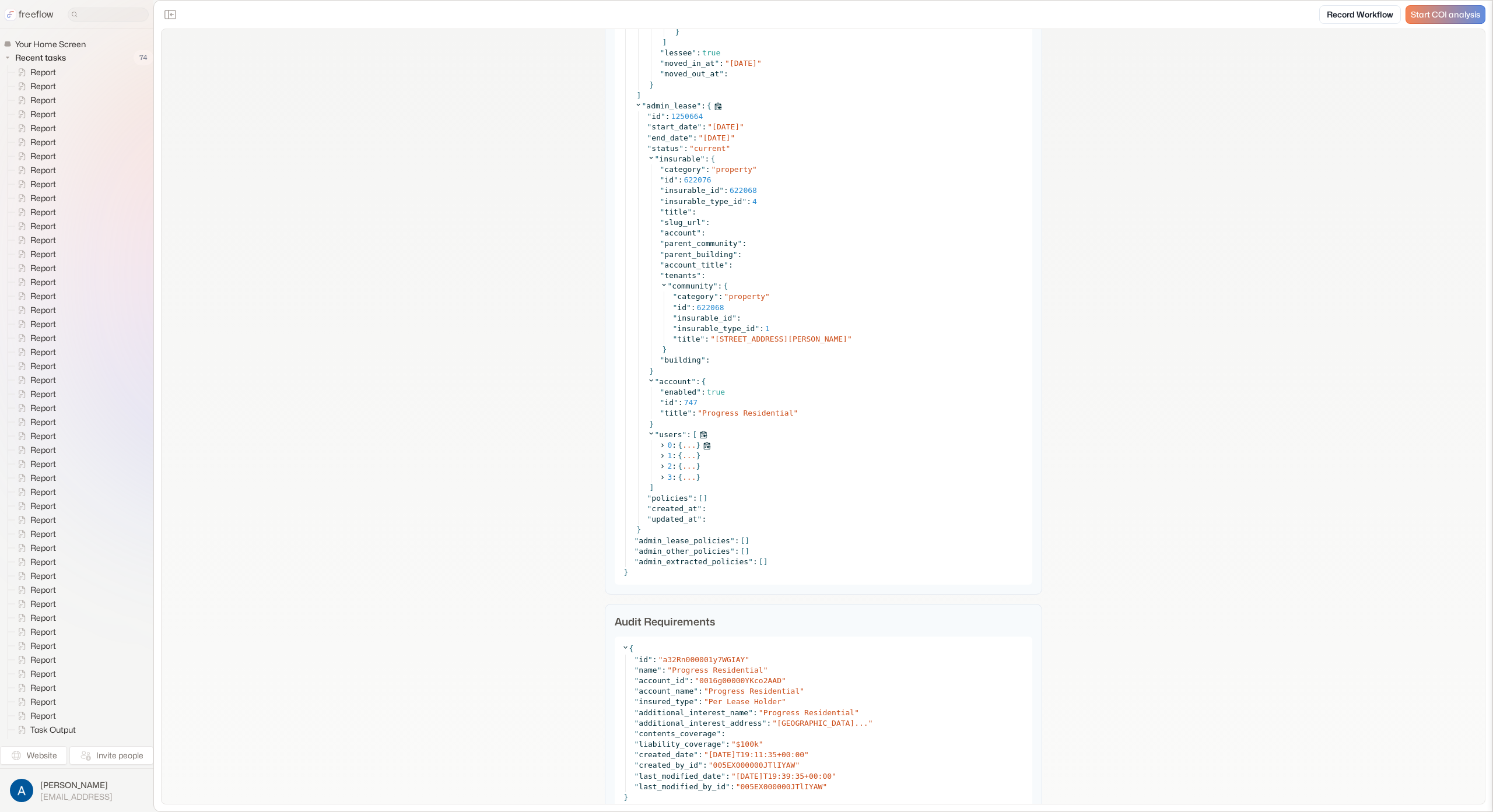
click at [659, 443] on icon at bounding box center [662, 446] width 8 height 8
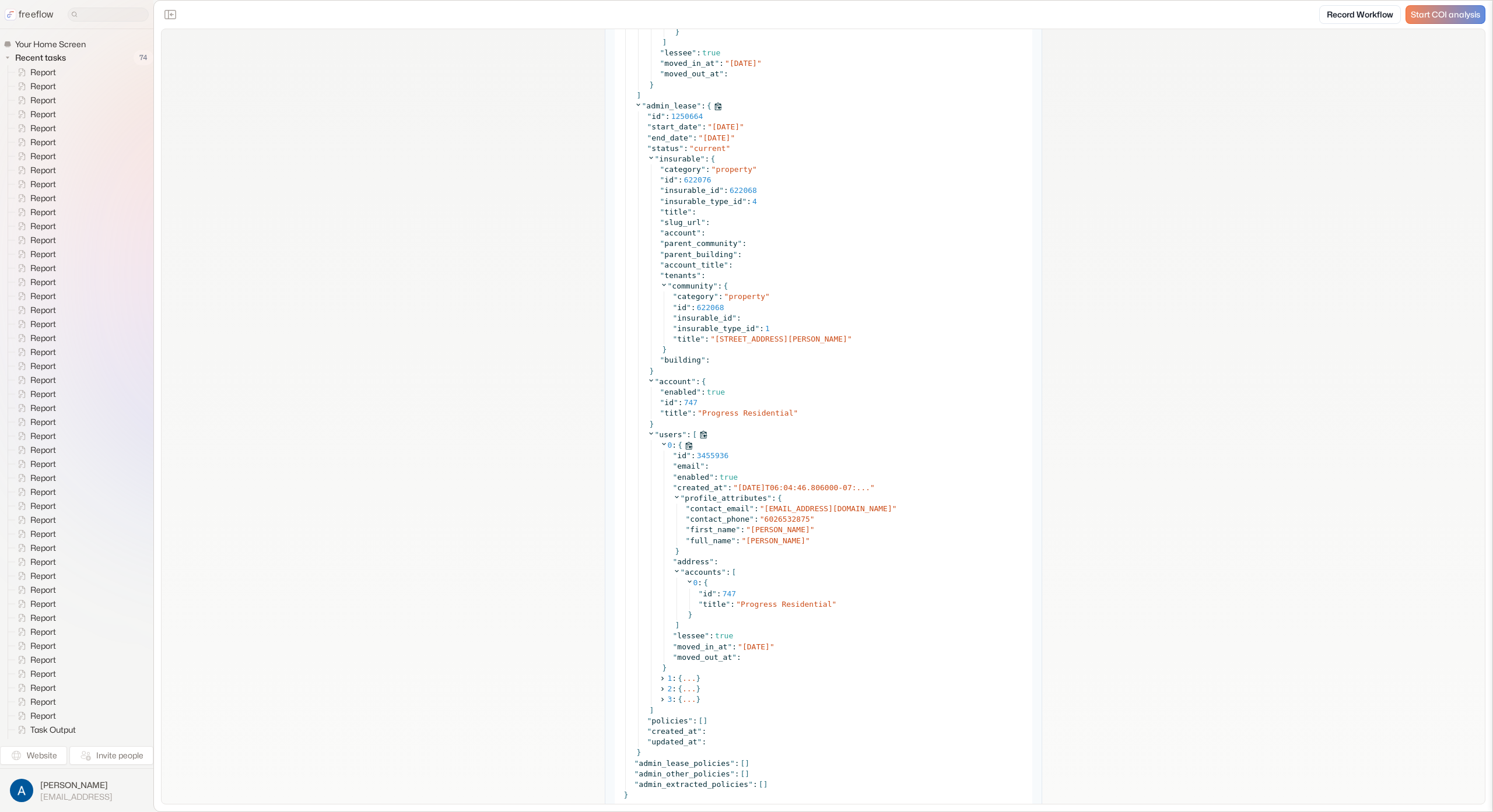
click at [660, 443] on icon at bounding box center [664, 444] width 8 height 8
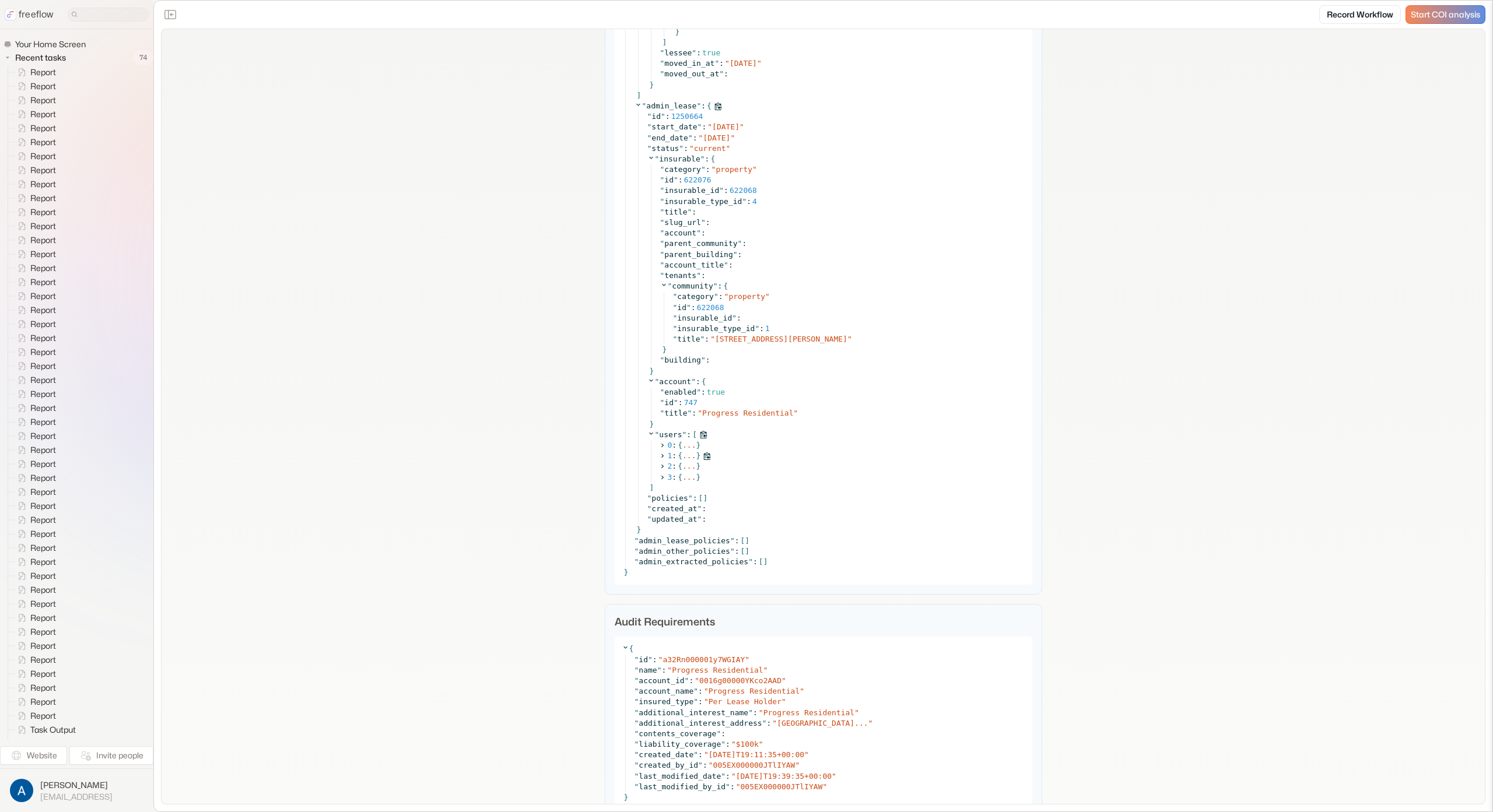
click at [659, 455] on icon at bounding box center [662, 456] width 8 height 8
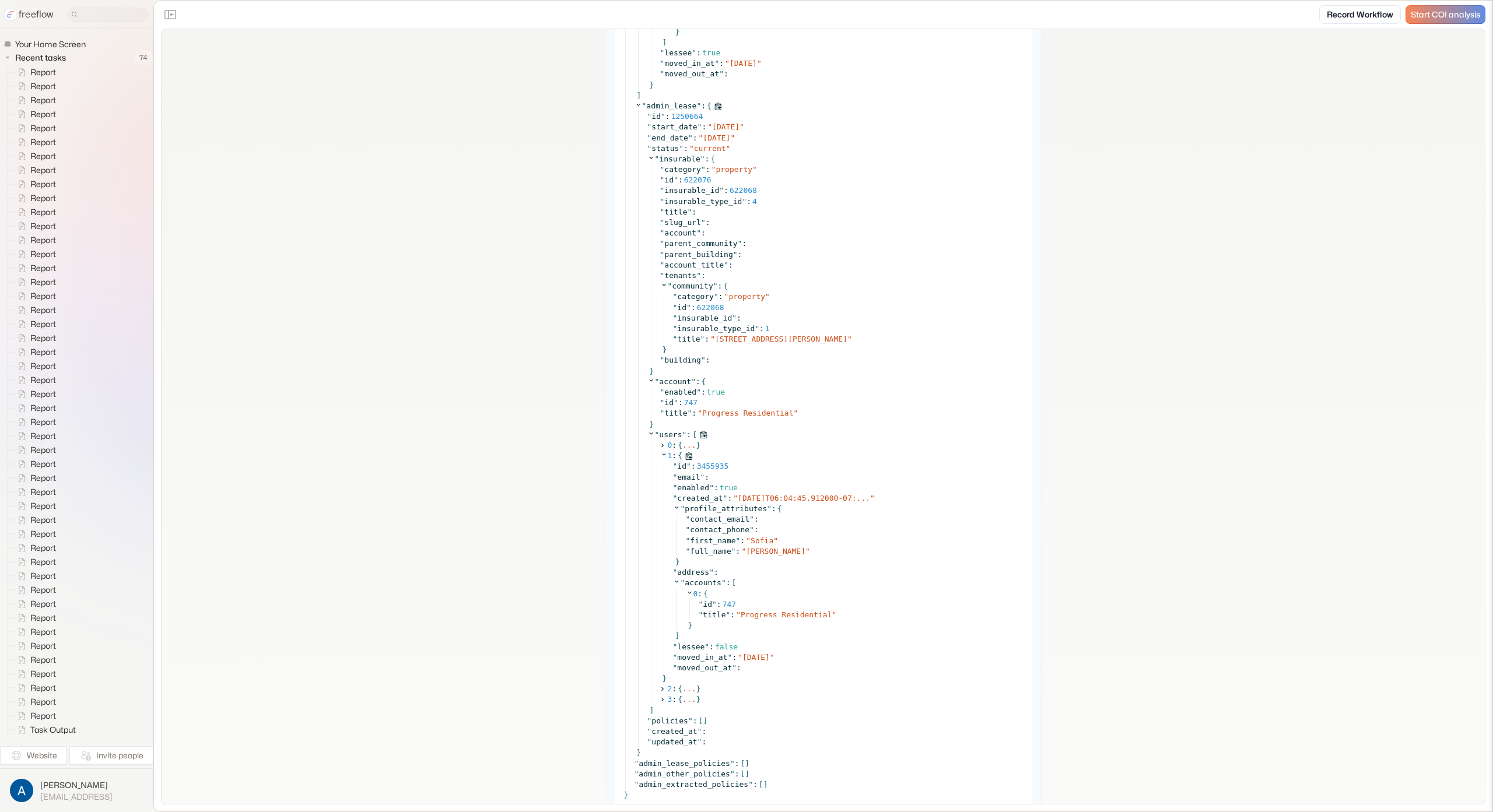
click at [660, 455] on icon at bounding box center [664, 454] width 8 height 8
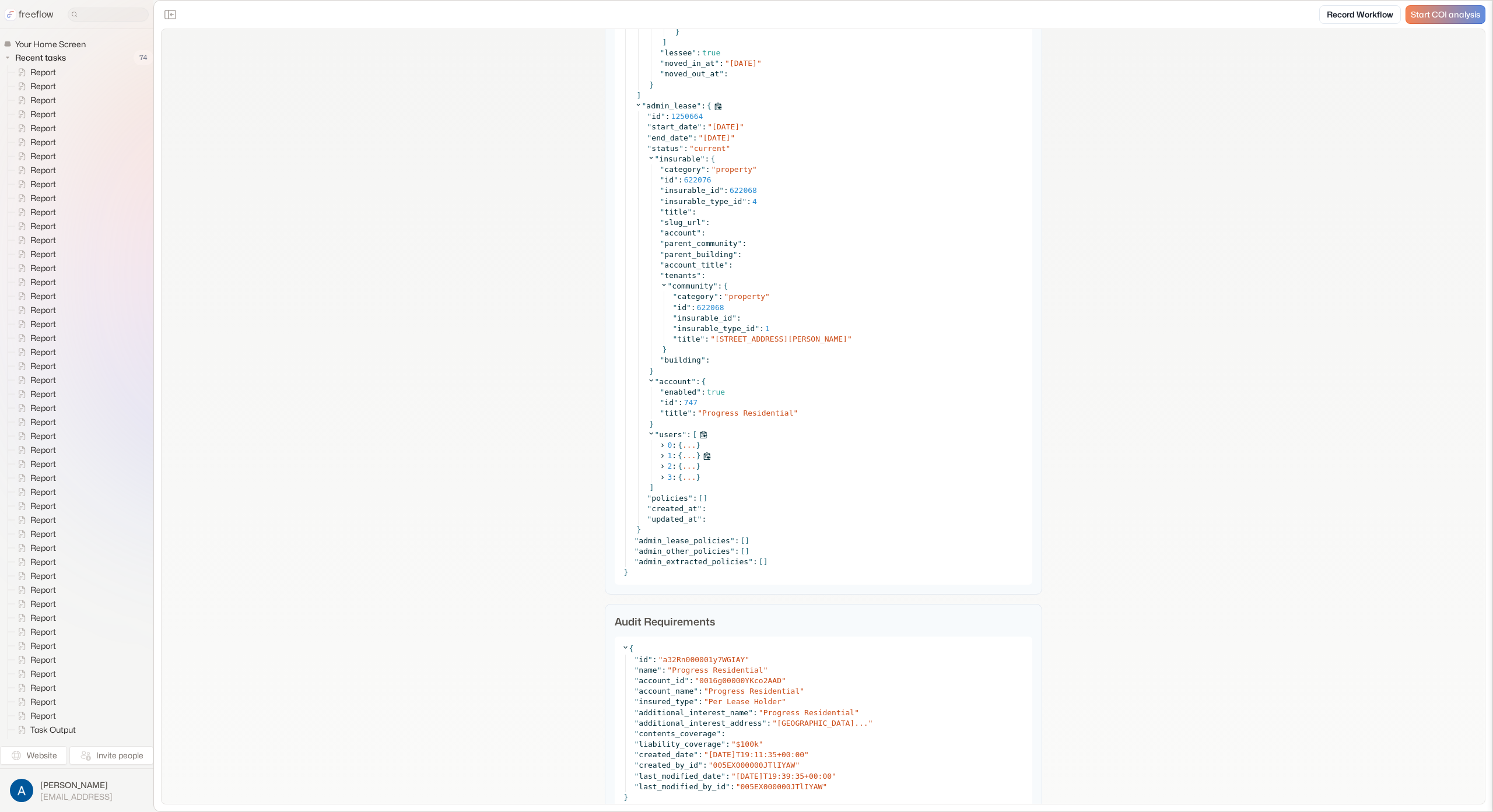
click at [659, 455] on icon at bounding box center [662, 456] width 8 height 8
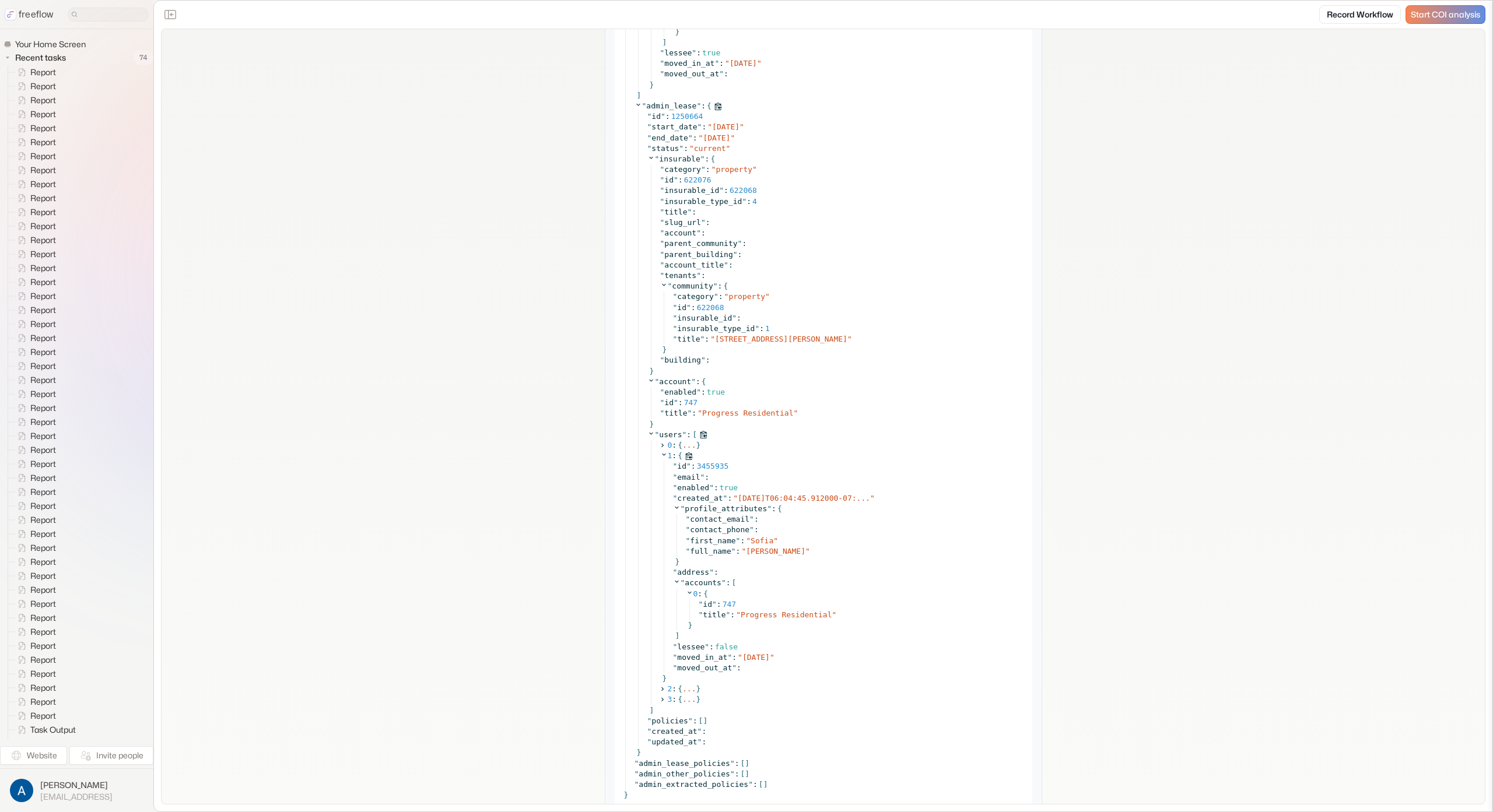
click at [660, 455] on icon at bounding box center [664, 454] width 8 height 8
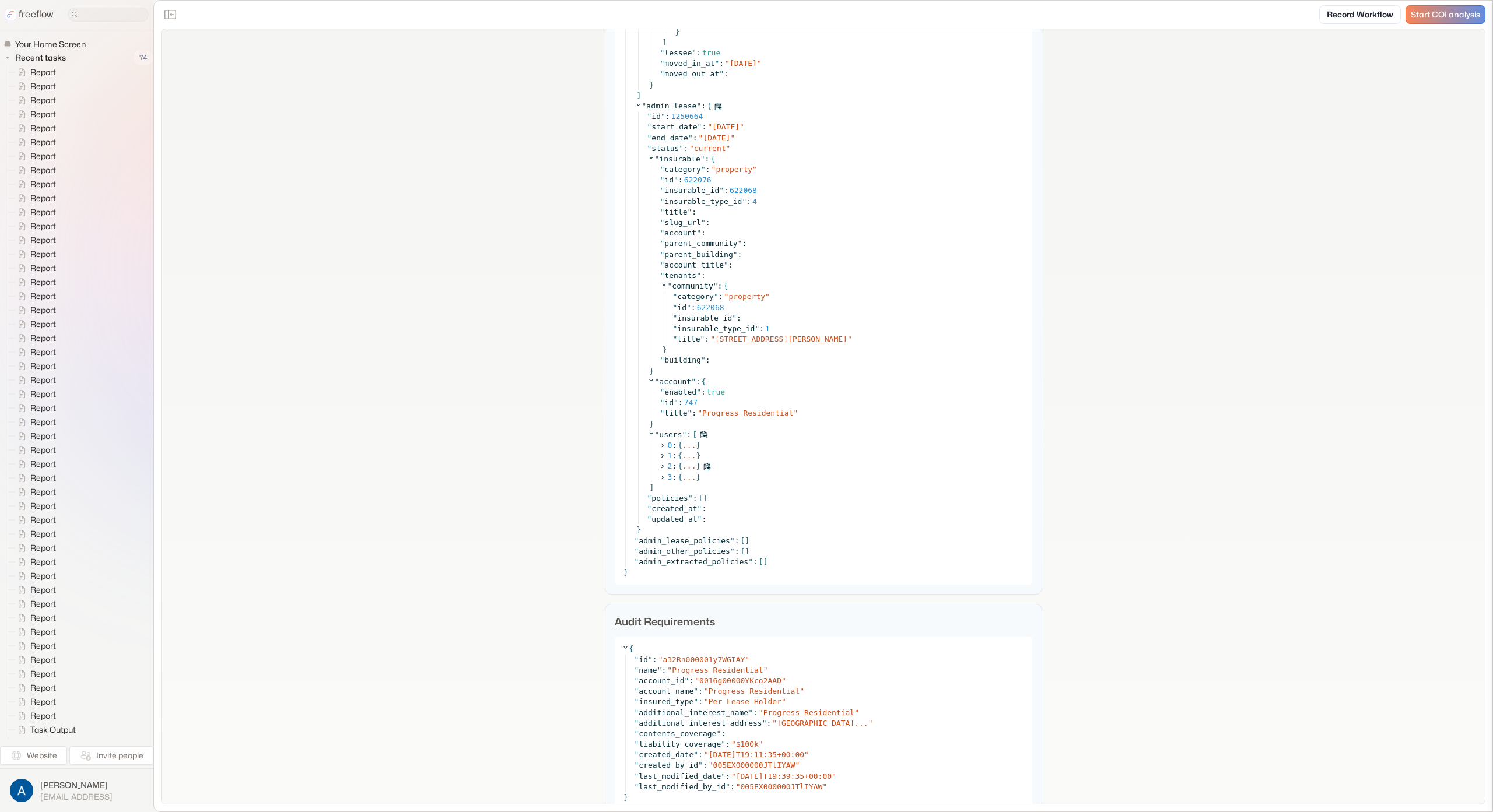
click at [660, 463] on icon at bounding box center [662, 467] width 8 height 8
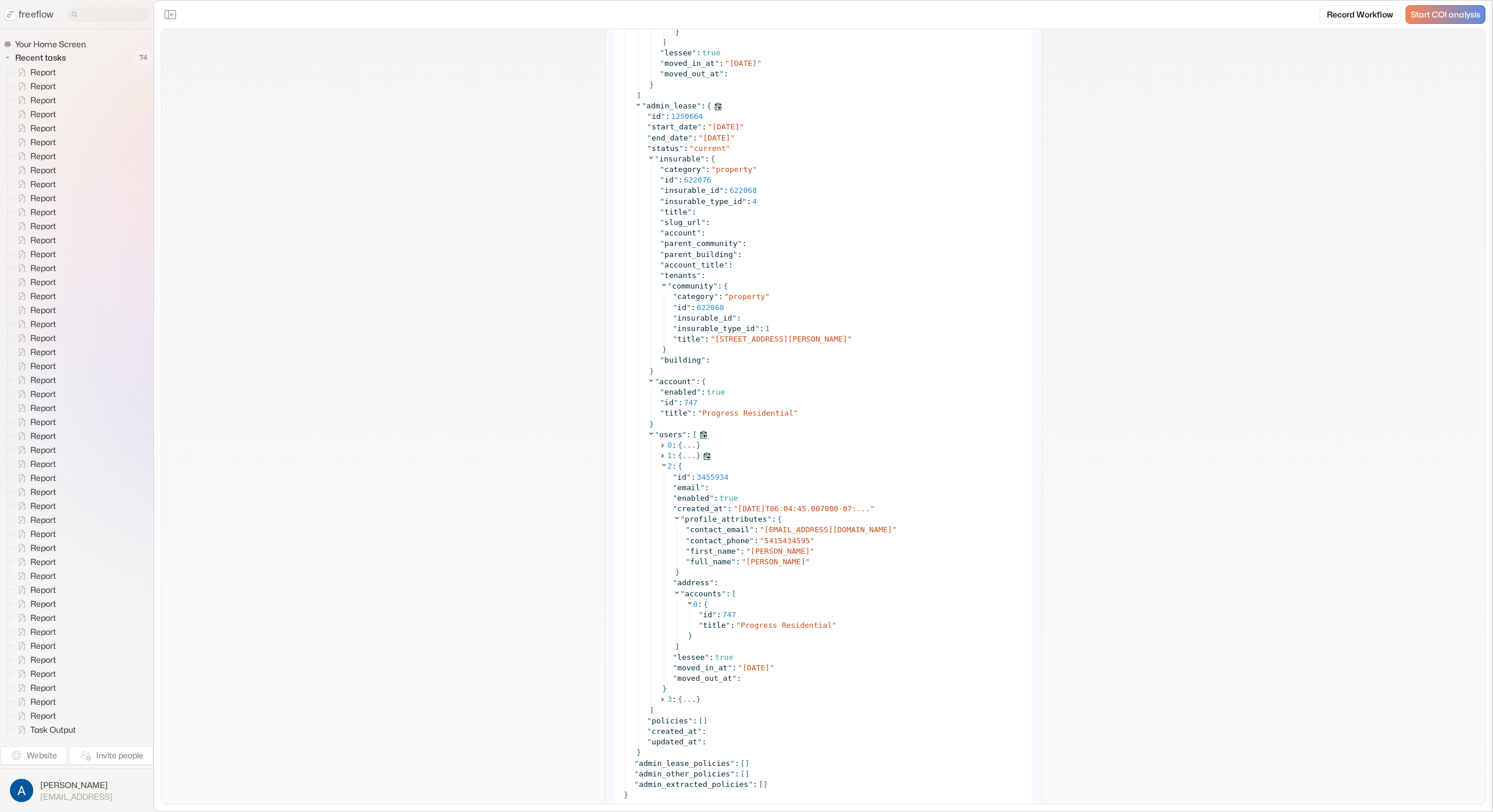
click at [659, 453] on icon at bounding box center [662, 456] width 8 height 8
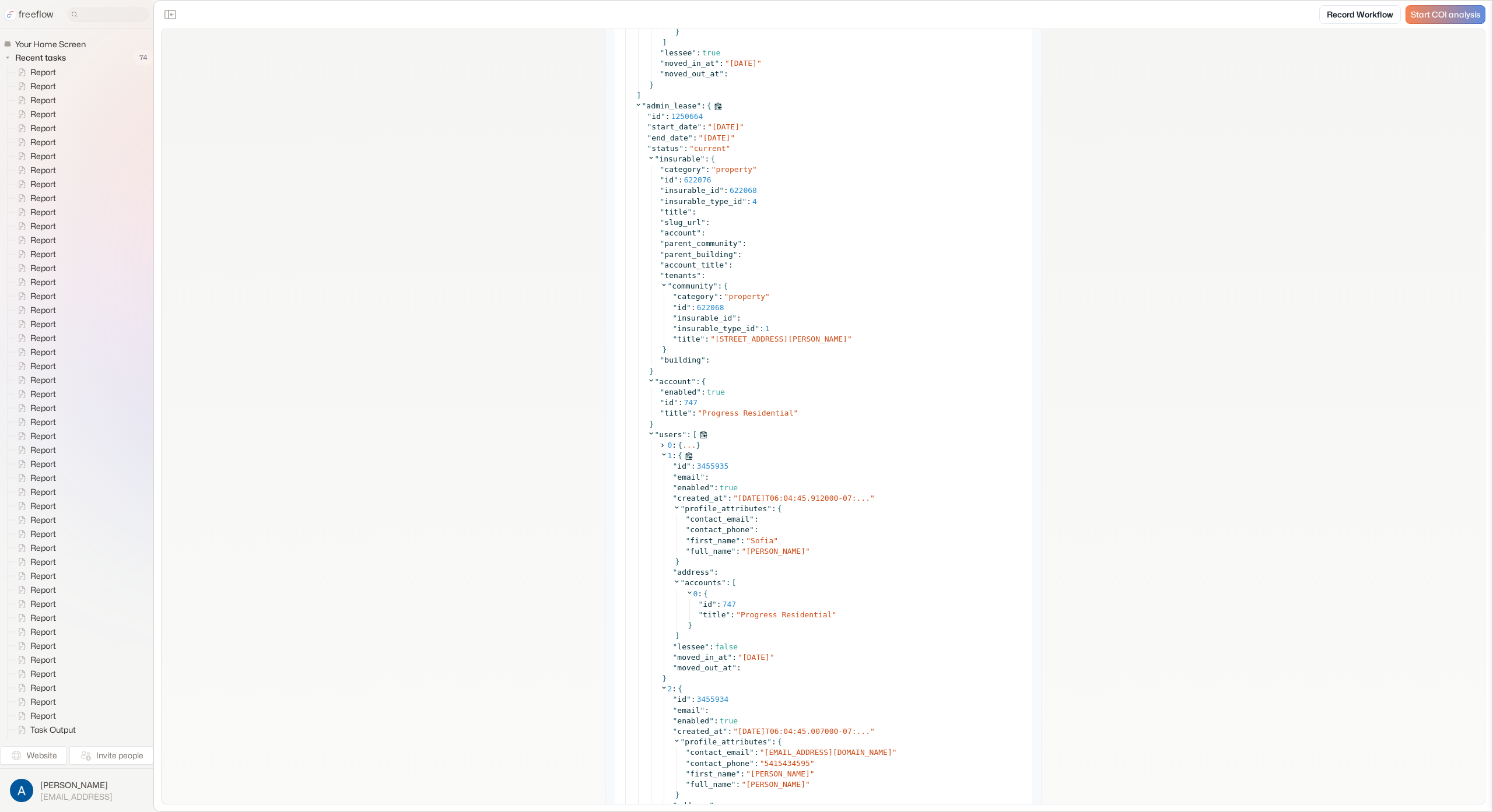
click at [660, 453] on icon at bounding box center [664, 454] width 8 height 8
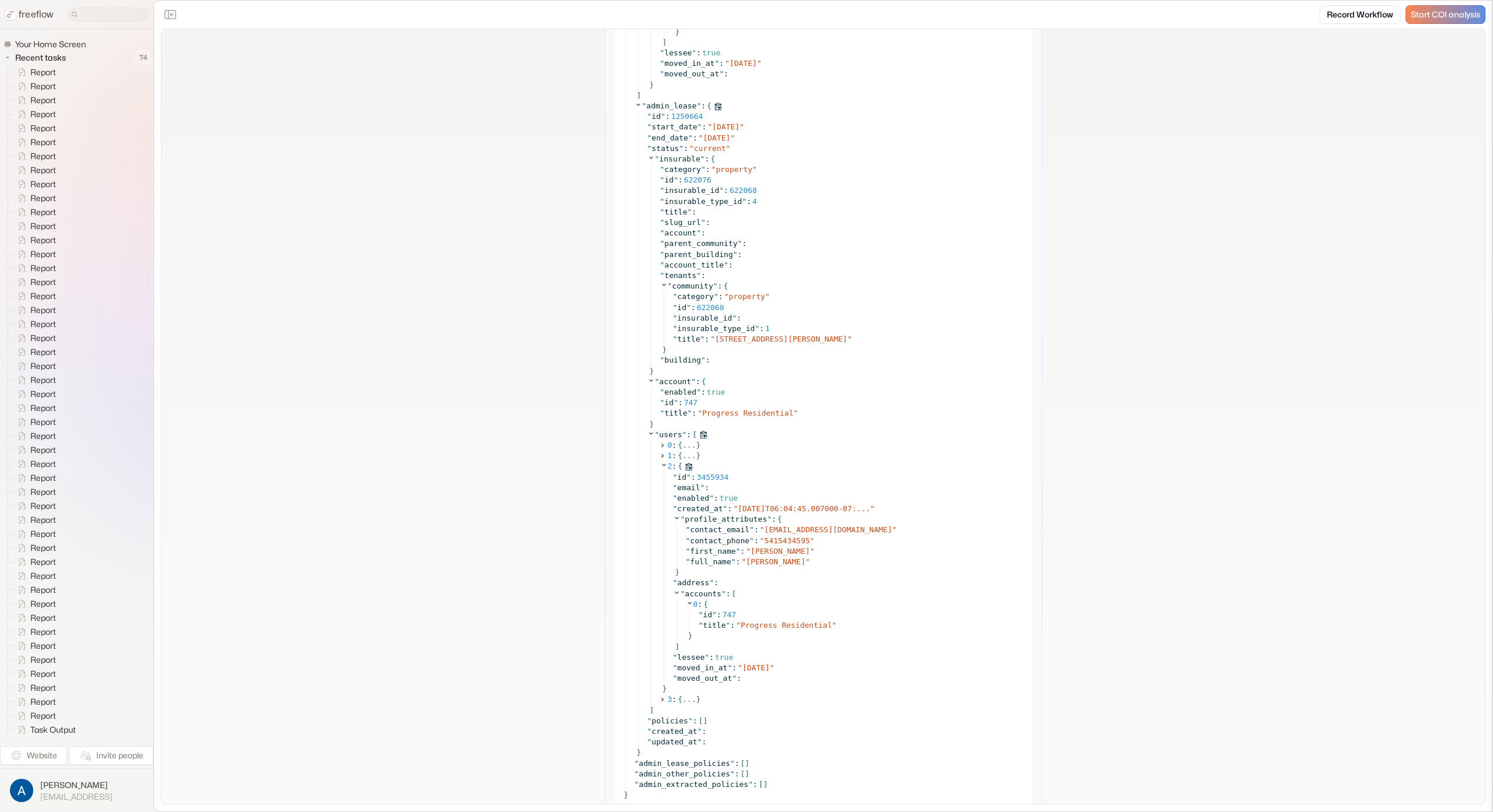
click at [660, 462] on icon at bounding box center [664, 465] width 8 height 8
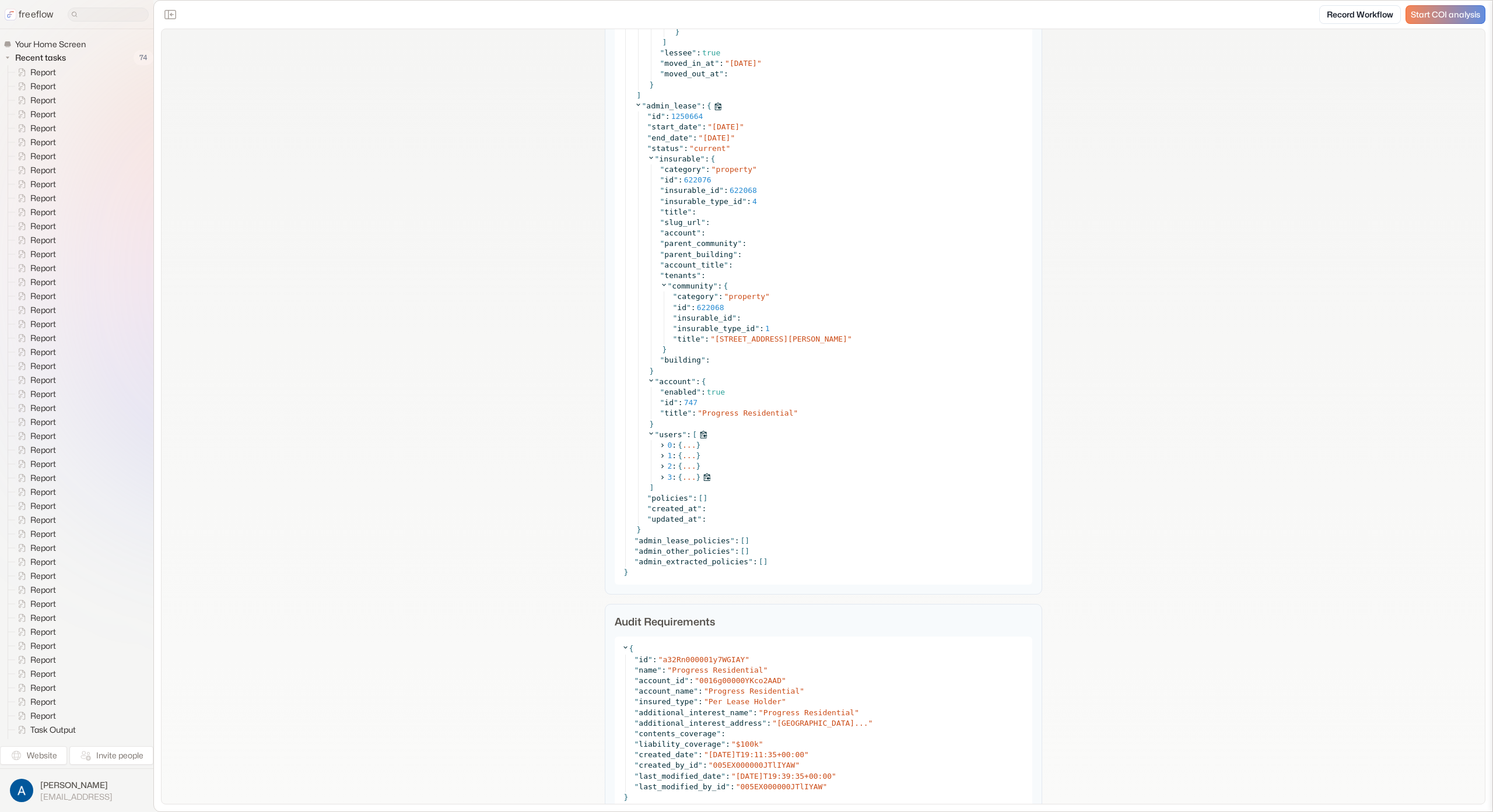
click at [659, 473] on icon at bounding box center [662, 477] width 8 height 8
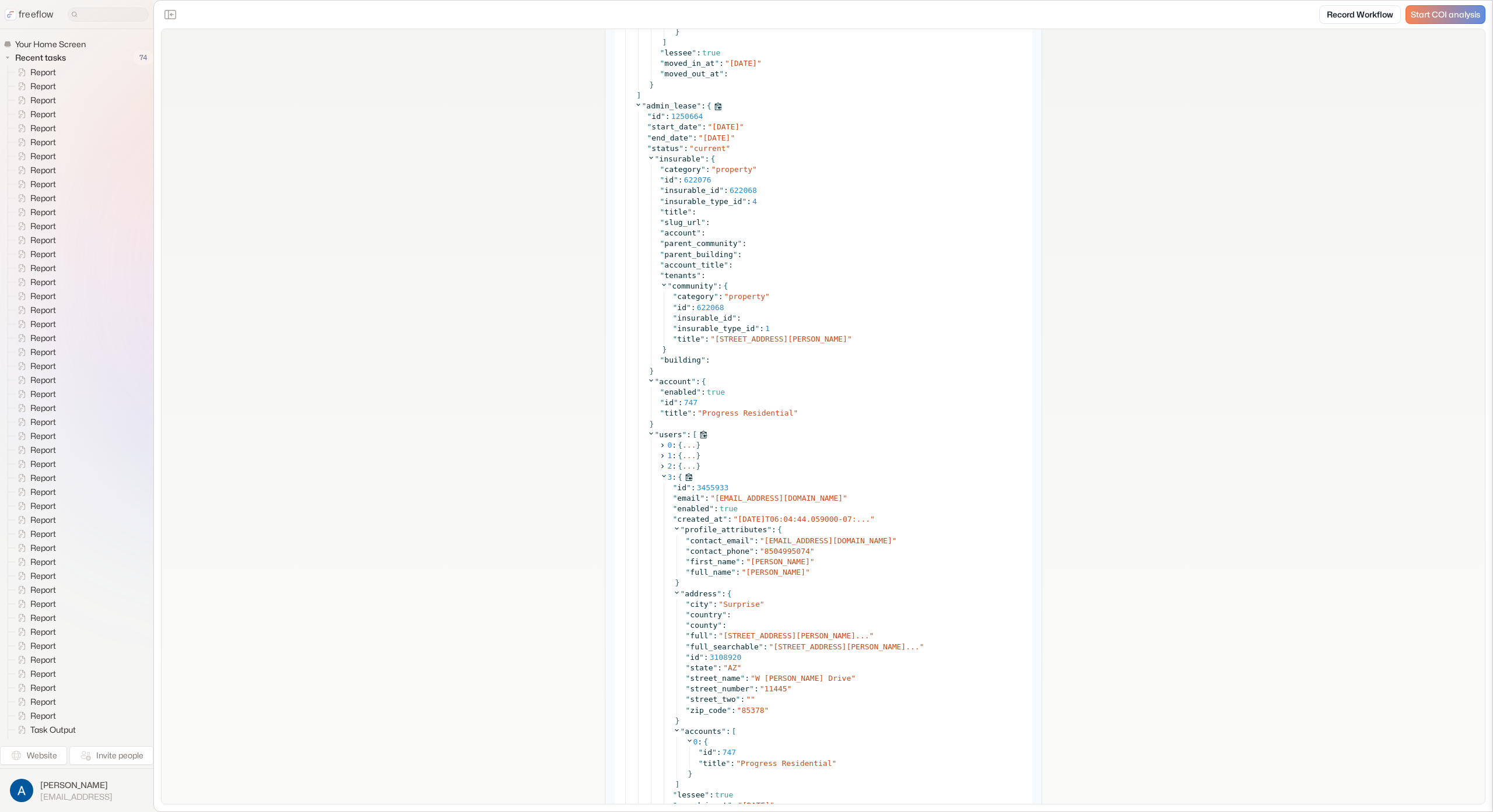
click at [660, 473] on icon at bounding box center [664, 476] width 8 height 8
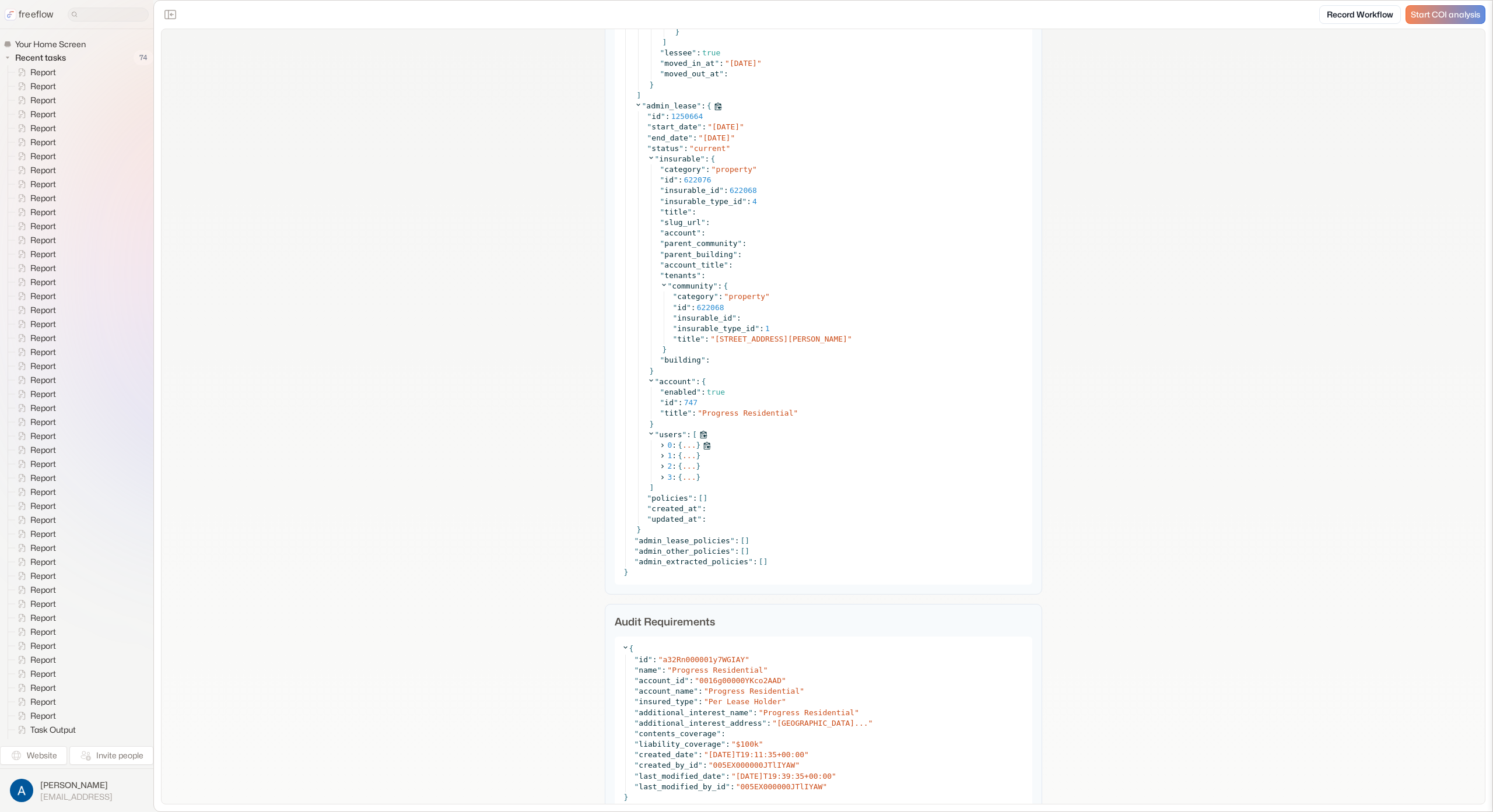
click at [659, 444] on icon at bounding box center [662, 446] width 8 height 8
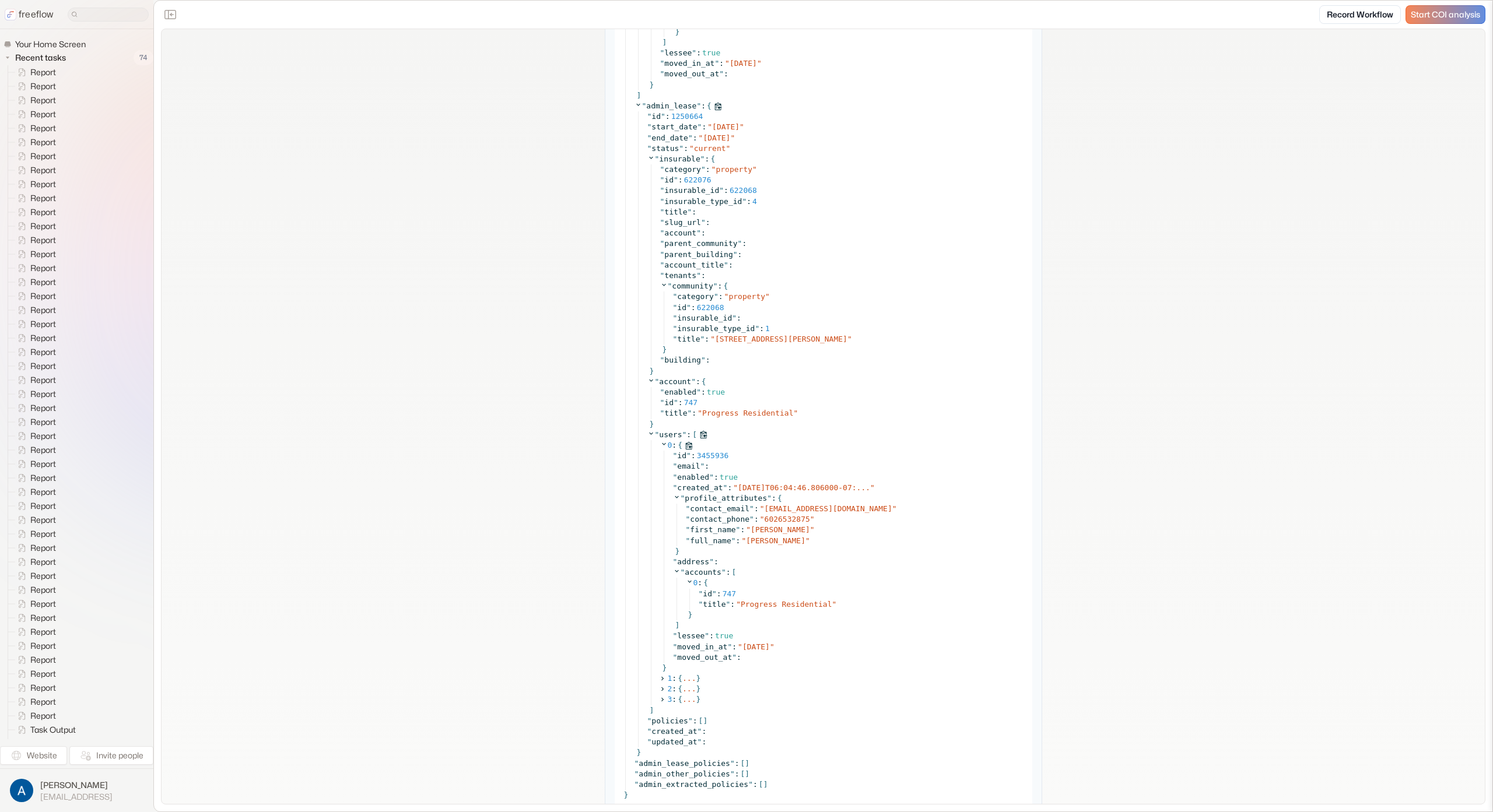
click at [660, 444] on icon at bounding box center [664, 444] width 8 height 8
